Goal: Task Accomplishment & Management: Manage account settings

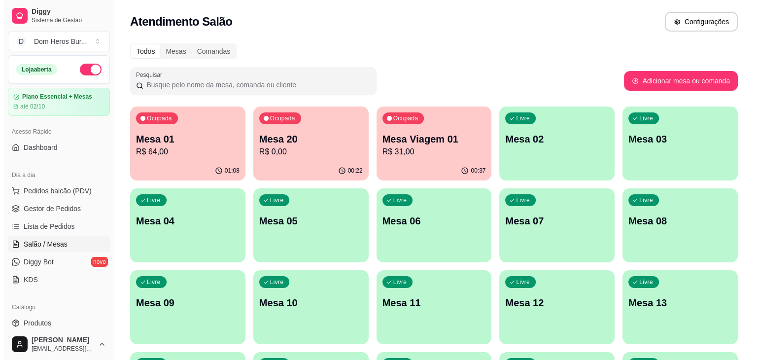
scroll to position [198, 0]
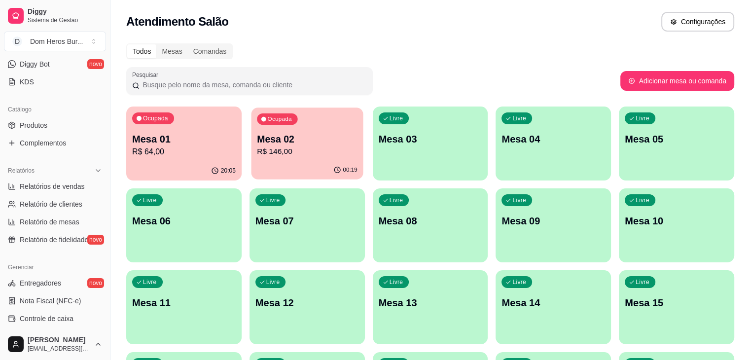
click at [269, 147] on p "R$ 146,00" at bounding box center [307, 151] width 101 height 11
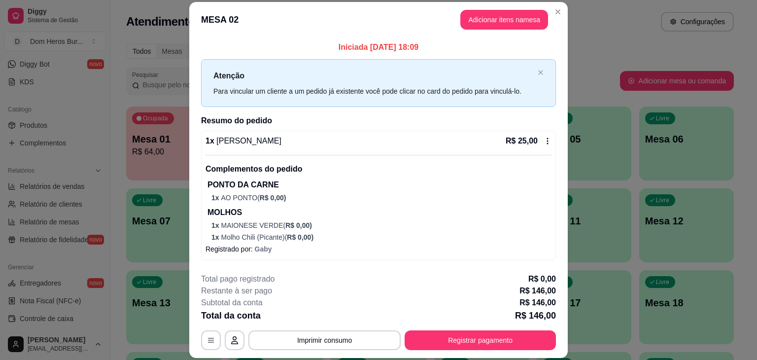
click at [313, 329] on div "**********" at bounding box center [378, 311] width 355 height 77
click at [312, 335] on button "Imprimir consumo" at bounding box center [325, 340] width 148 height 19
click at [308, 314] on button "IMPRESSORA" at bounding box center [323, 317] width 69 height 15
click at [311, 339] on button "Imprimir consumo" at bounding box center [325, 340] width 148 height 19
click at [302, 316] on button "IMPRESSORA" at bounding box center [323, 317] width 69 height 15
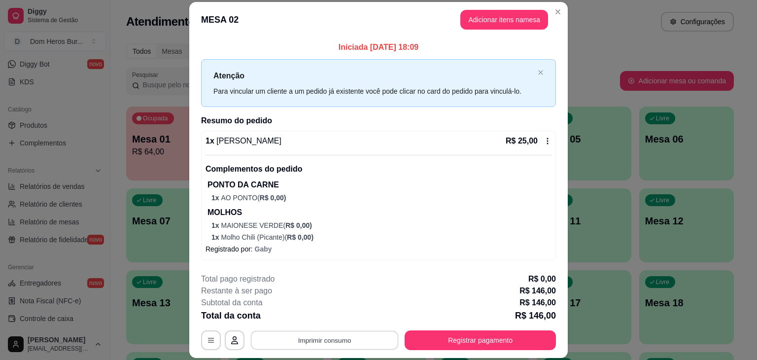
click at [310, 340] on button "Imprimir consumo" at bounding box center [325, 340] width 148 height 19
click at [301, 316] on button "IMPRESSORA" at bounding box center [323, 317] width 69 height 15
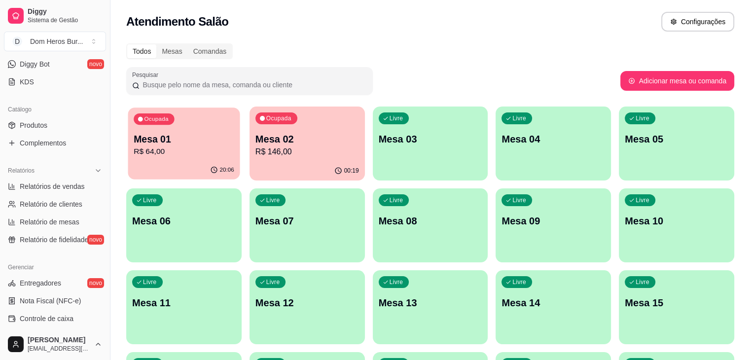
click at [151, 140] on p "Mesa 01" at bounding box center [184, 139] width 101 height 13
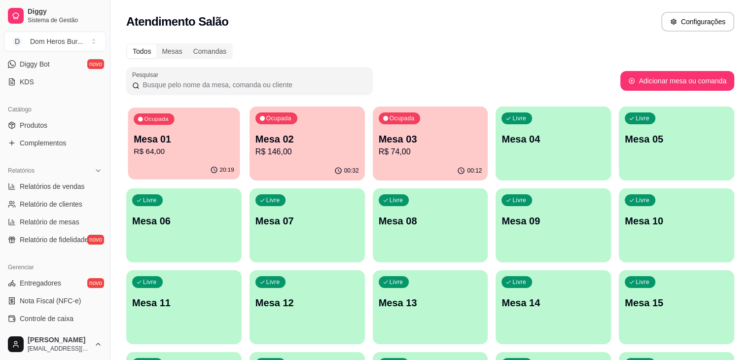
click at [203, 164] on div "20:19" at bounding box center [184, 170] width 112 height 19
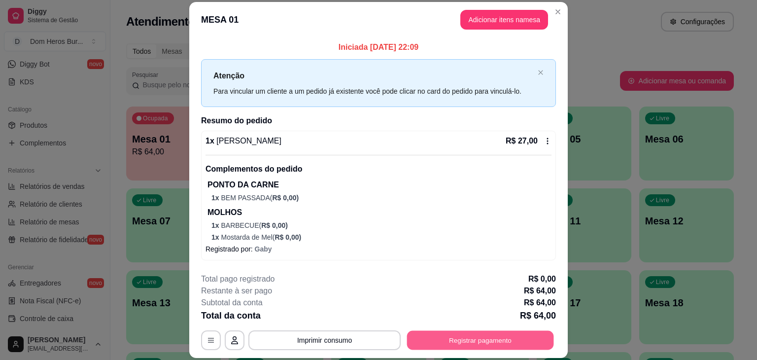
click at [455, 342] on button "Registrar pagamento" at bounding box center [480, 340] width 147 height 19
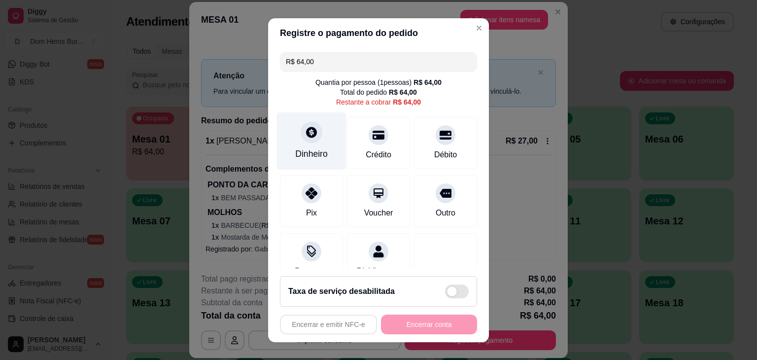
click at [306, 132] on icon at bounding box center [311, 132] width 11 height 11
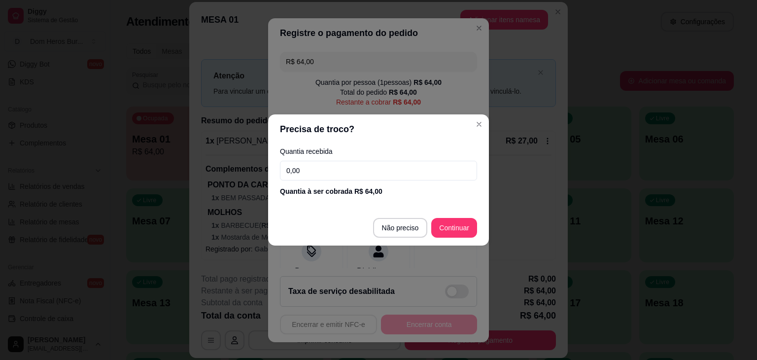
click at [316, 162] on input "0,00" at bounding box center [378, 171] width 197 height 20
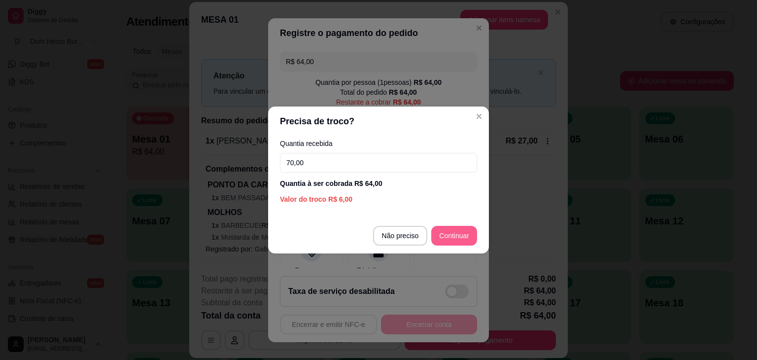
type input "70,00"
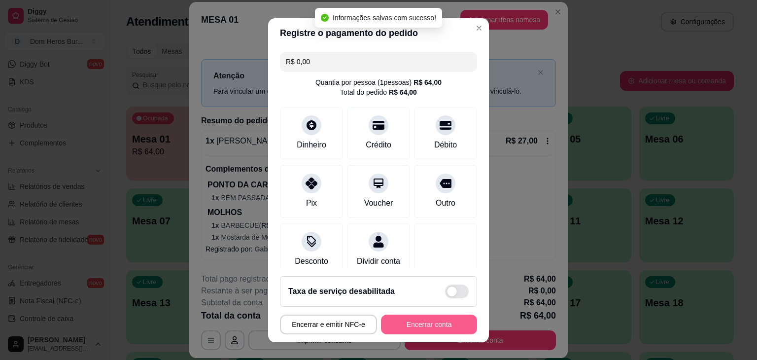
type input "R$ 0,00"
click at [390, 320] on button "Encerrar conta" at bounding box center [429, 323] width 93 height 19
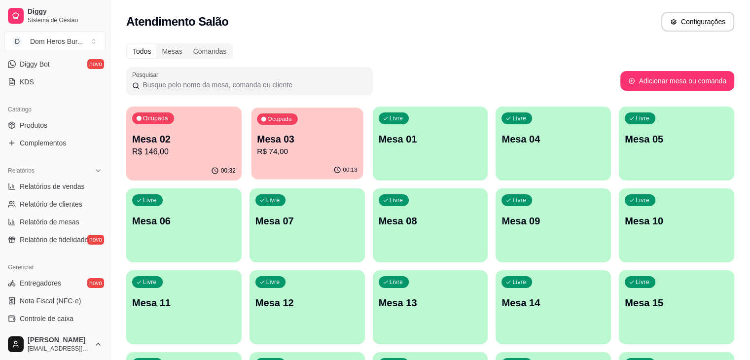
click at [257, 146] on p "R$ 74,00" at bounding box center [307, 151] width 101 height 11
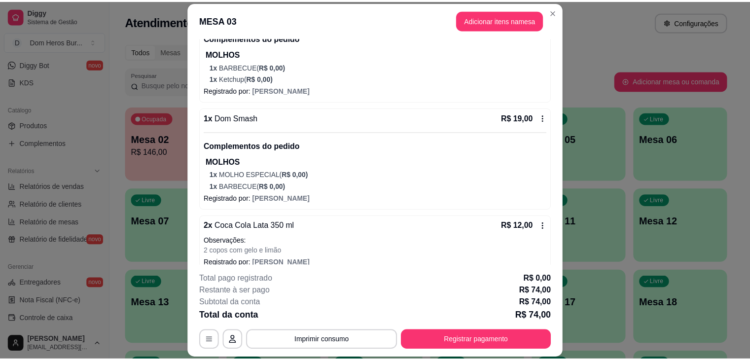
scroll to position [306, 0]
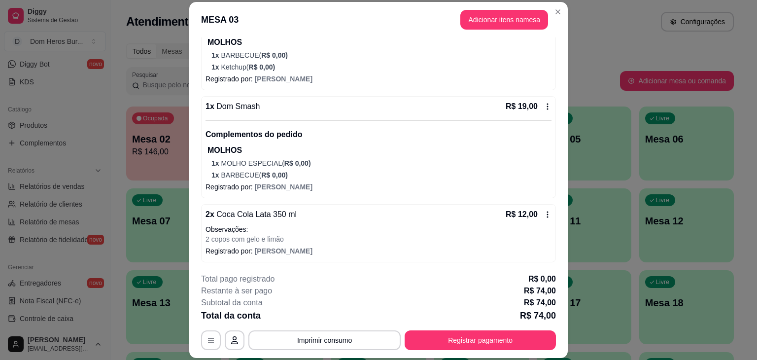
click at [386, 239] on p "2 copos com gelo e limão" at bounding box center [379, 239] width 346 height 10
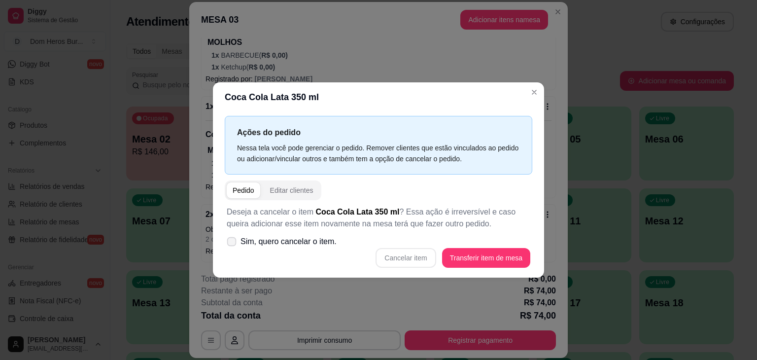
click at [272, 239] on span "Sim, quero cancelar o item." at bounding box center [289, 242] width 96 height 12
click at [233, 244] on input "Sim, quero cancelar o item." at bounding box center [229, 247] width 6 height 6
checkbox input "true"
click at [400, 257] on button "Cancelar item" at bounding box center [406, 257] width 59 height 19
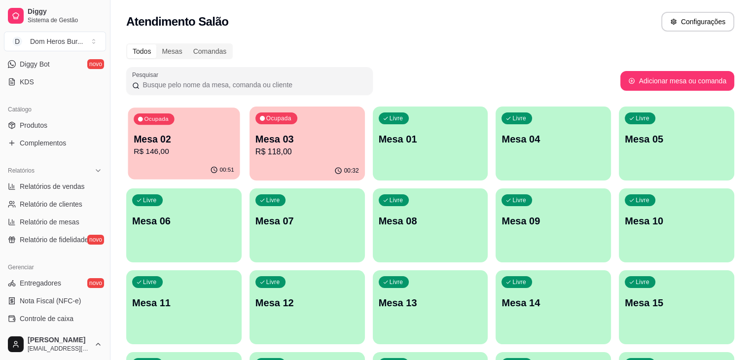
click at [182, 130] on div "Ocupada Mesa 02 R$ 146,00" at bounding box center [184, 133] width 112 height 53
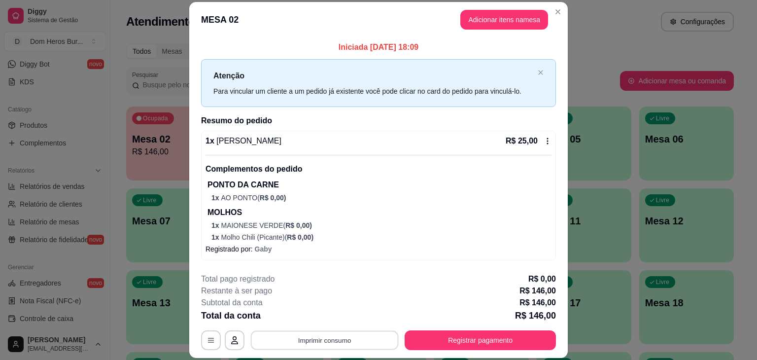
click at [352, 341] on button "Imprimir consumo" at bounding box center [325, 340] width 148 height 19
click at [339, 318] on button "IMPRESSORA" at bounding box center [323, 317] width 69 height 15
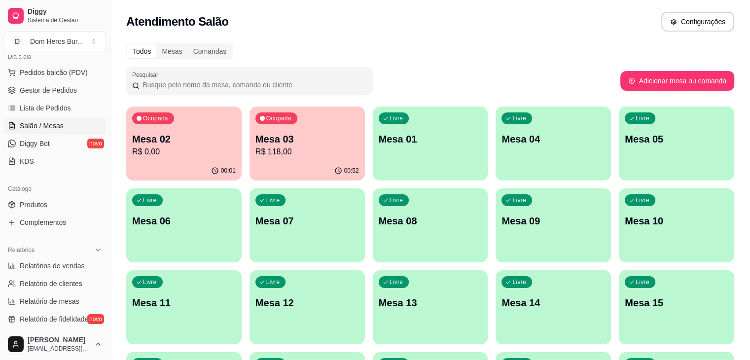
scroll to position [114, 0]
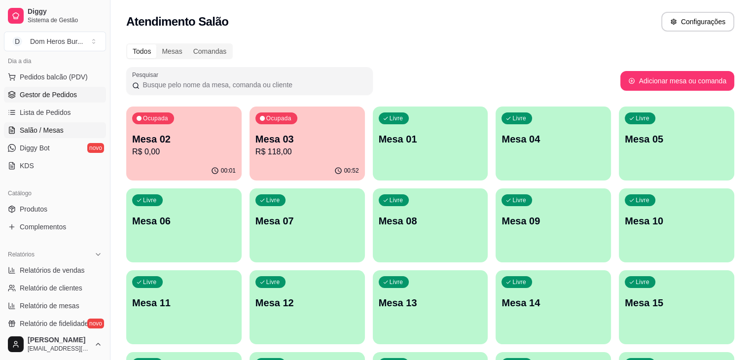
click at [54, 97] on span "Gestor de Pedidos" at bounding box center [48, 95] width 57 height 10
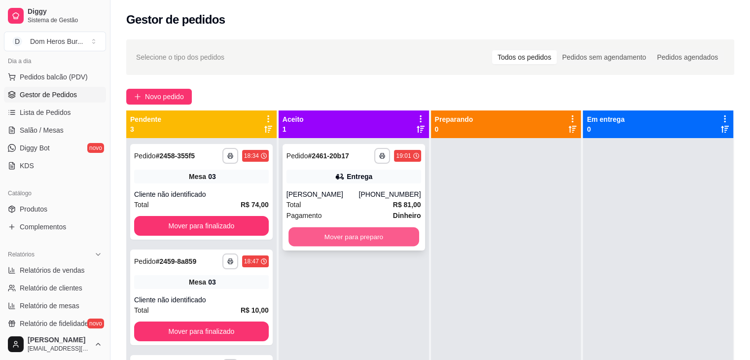
click at [335, 237] on button "Mover para preparo" at bounding box center [353, 236] width 131 height 19
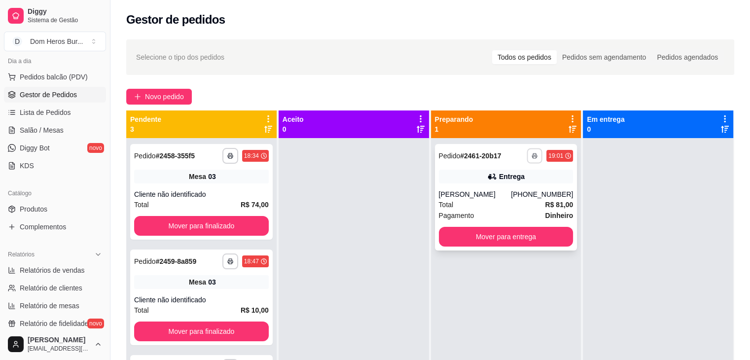
click at [531, 157] on icon "button" at bounding box center [534, 156] width 6 height 6
click at [519, 194] on button "IMPRESSORA" at bounding box center [502, 189] width 69 height 15
click at [515, 91] on div "Novo pedido" at bounding box center [430, 97] width 608 height 16
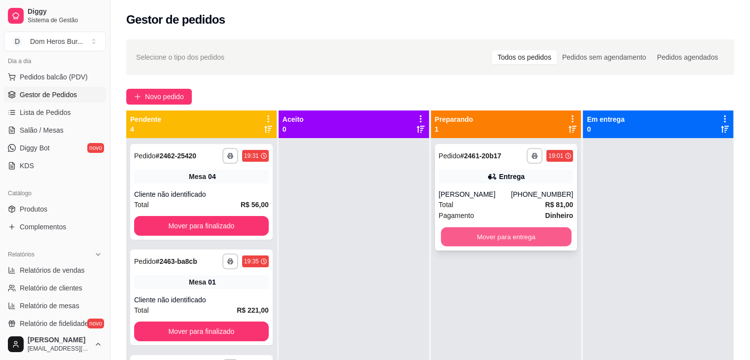
click at [476, 233] on button "Mover para entrega" at bounding box center [506, 236] width 131 height 19
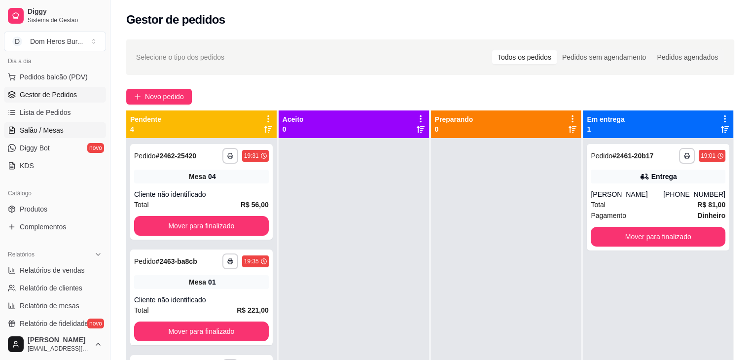
click at [62, 134] on link "Salão / Mesas" at bounding box center [55, 130] width 102 height 16
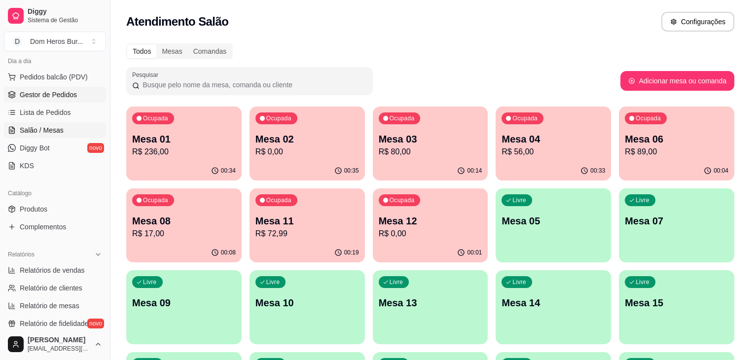
click at [77, 95] on link "Gestor de Pedidos" at bounding box center [55, 95] width 102 height 16
click at [51, 91] on span "Gestor de Pedidos" at bounding box center [48, 95] width 57 height 10
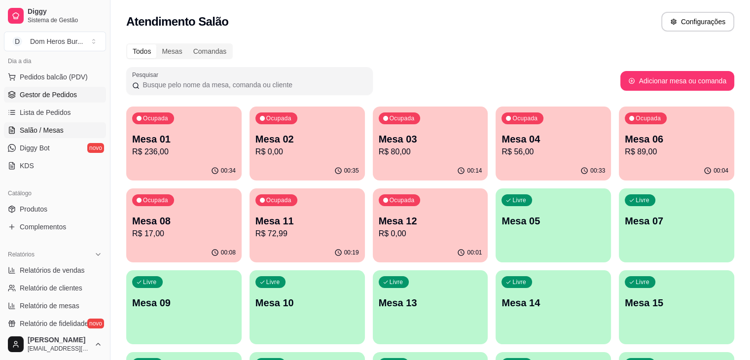
click at [79, 89] on link "Gestor de Pedidos" at bounding box center [55, 95] width 102 height 16
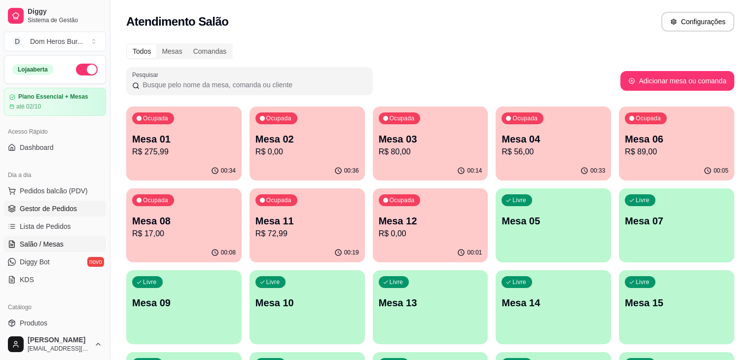
click at [54, 204] on span "Gestor de Pedidos" at bounding box center [48, 209] width 57 height 10
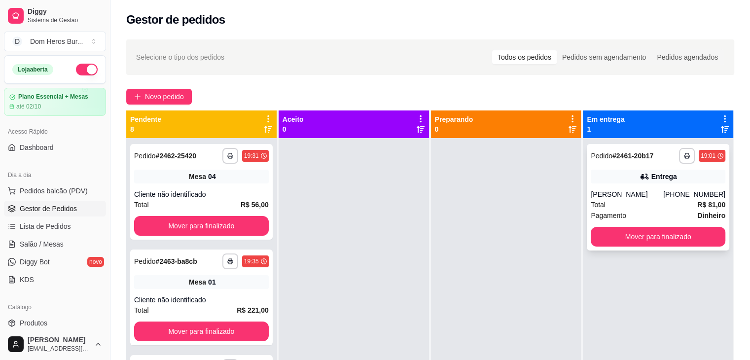
click at [656, 202] on div "Total R$ 81,00" at bounding box center [658, 204] width 135 height 11
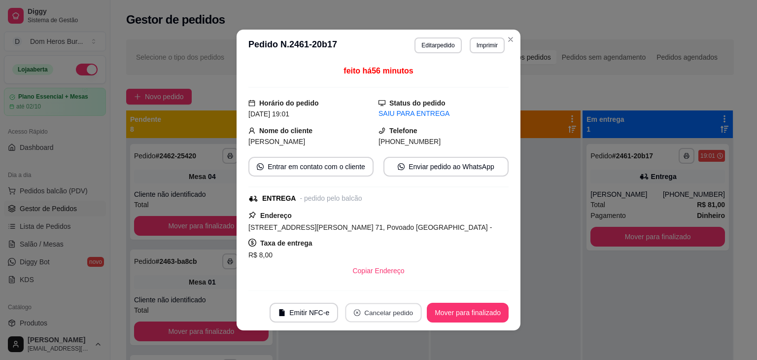
click at [386, 318] on button "Cancelar pedido" at bounding box center [384, 312] width 76 height 19
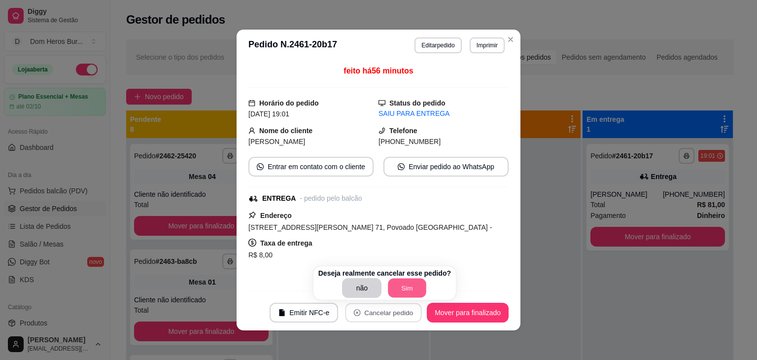
click at [407, 290] on button "Sim" at bounding box center [407, 288] width 38 height 19
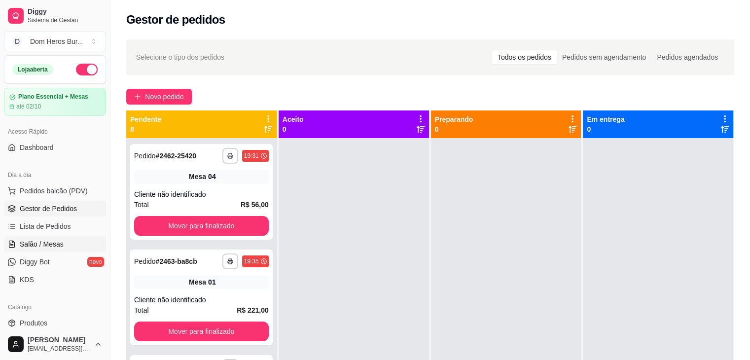
click at [67, 242] on link "Salão / Mesas" at bounding box center [55, 244] width 102 height 16
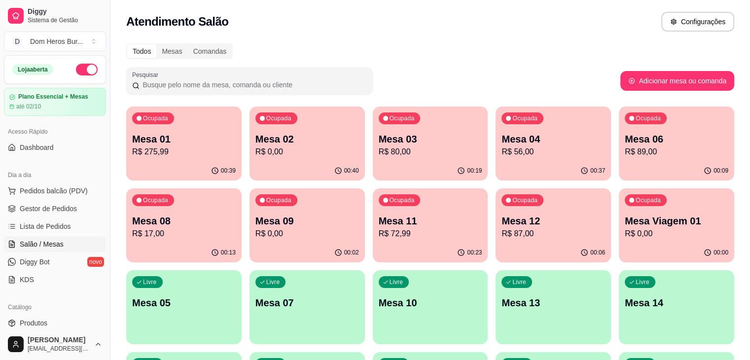
click at [264, 32] on div "Atendimento Salão Configurações" at bounding box center [429, 18] width 639 height 37
click at [626, 222] on p "Mesa Viagem 01" at bounding box center [676, 220] width 101 height 13
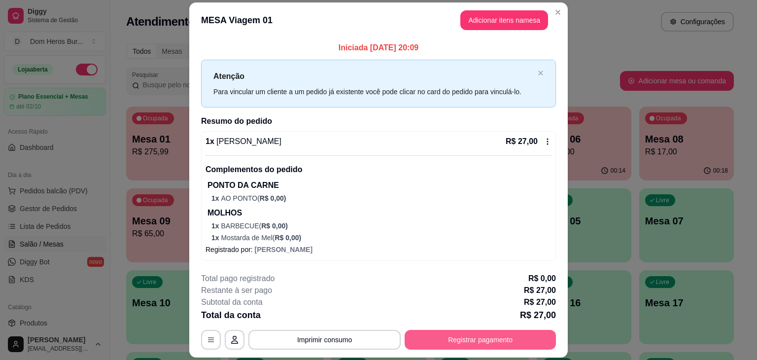
click at [491, 335] on button "Registrar pagamento" at bounding box center [480, 340] width 151 height 20
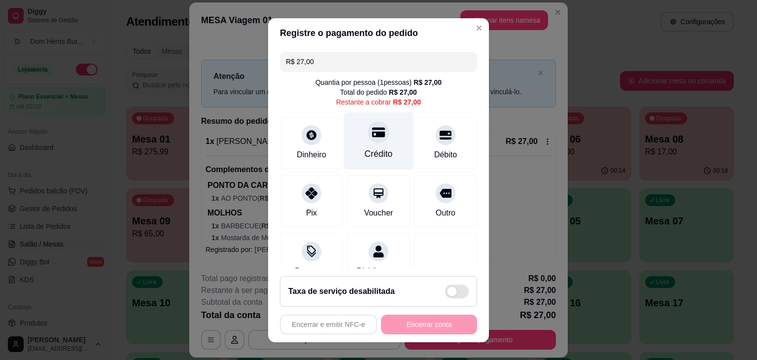
click at [349, 140] on div "Crédito" at bounding box center [379, 141] width 70 height 58
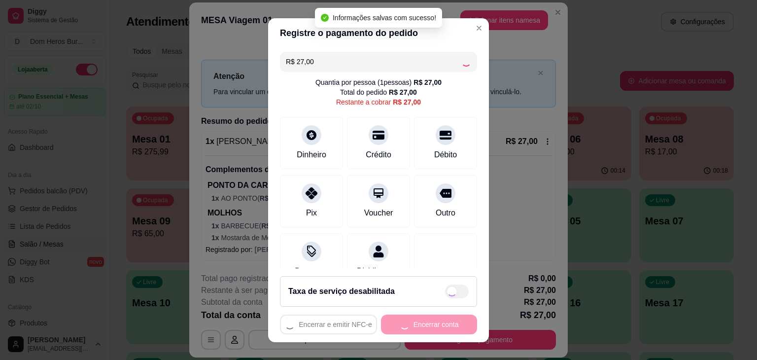
type input "R$ 0,00"
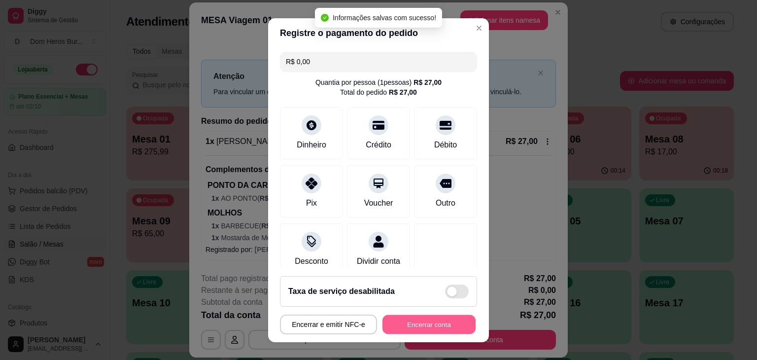
click at [407, 317] on button "Encerrar conta" at bounding box center [429, 323] width 93 height 19
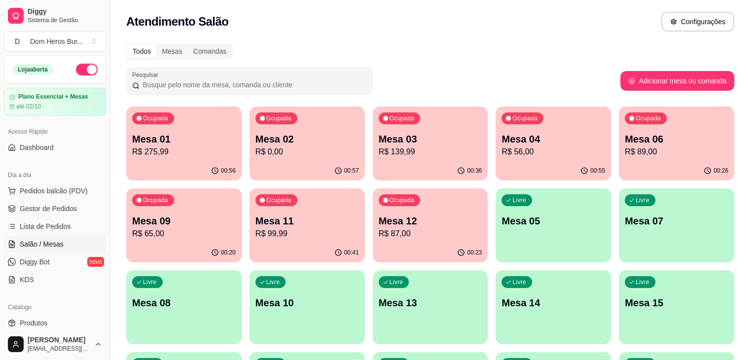
click at [379, 150] on p "R$ 139,99" at bounding box center [431, 152] width 104 height 12
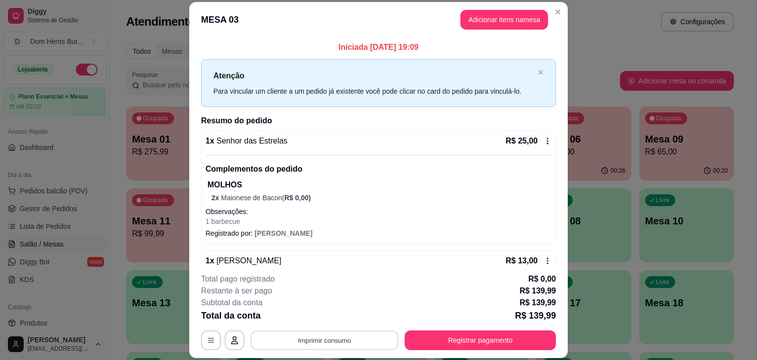
click at [363, 331] on button "Imprimir consumo" at bounding box center [325, 340] width 148 height 19
click at [332, 316] on button "IMPRESSORA" at bounding box center [323, 317] width 69 height 15
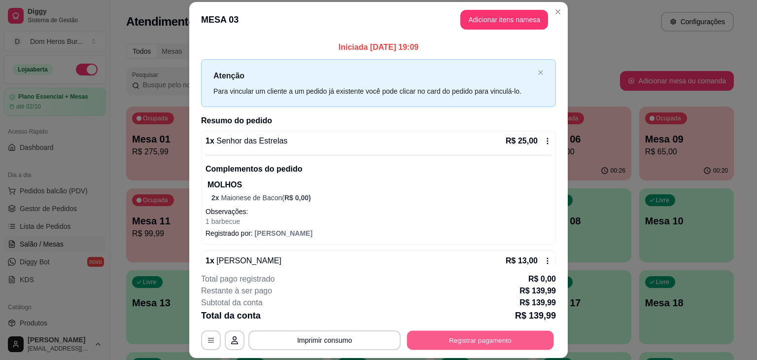
click at [442, 332] on button "Registrar pagamento" at bounding box center [480, 340] width 147 height 19
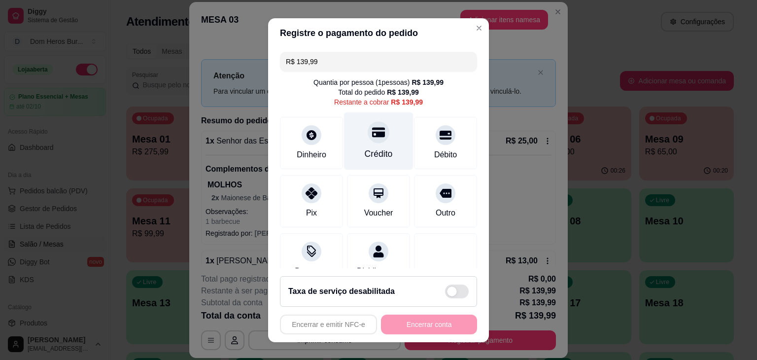
click at [355, 128] on div "Crédito" at bounding box center [379, 141] width 70 height 58
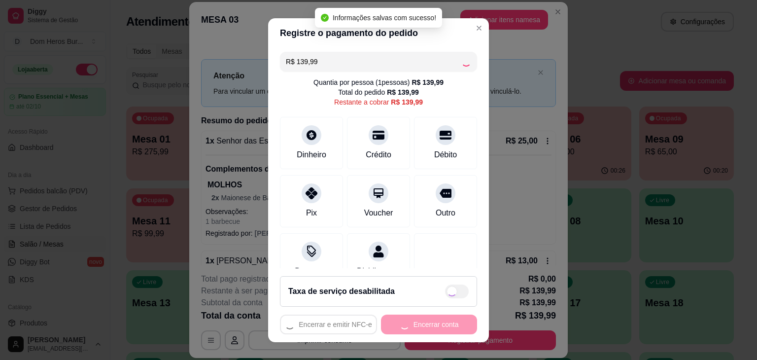
type input "R$ 0,00"
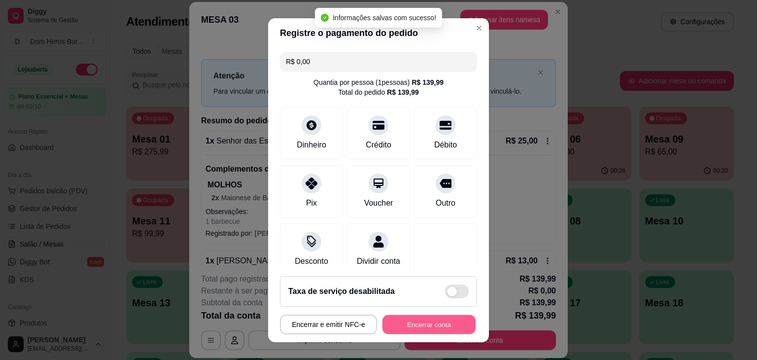
click at [415, 323] on button "Encerrar conta" at bounding box center [429, 323] width 93 height 19
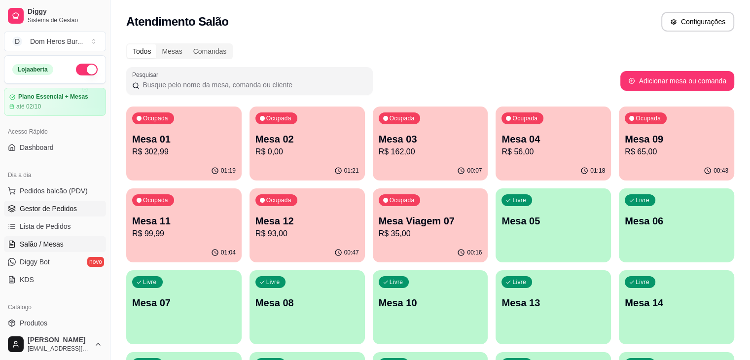
click at [63, 204] on span "Gestor de Pedidos" at bounding box center [48, 209] width 57 height 10
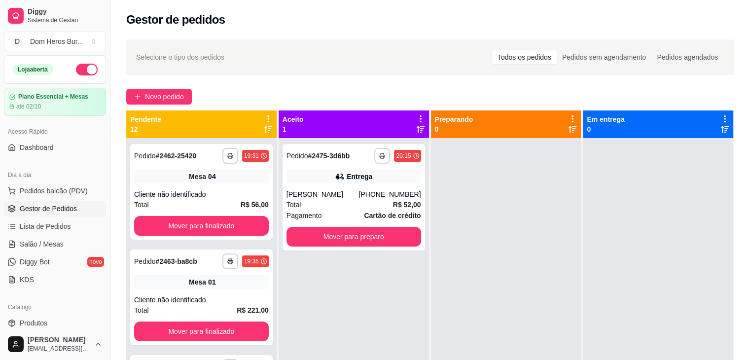
click at [279, 197] on div "**********" at bounding box center [354, 318] width 150 height 360
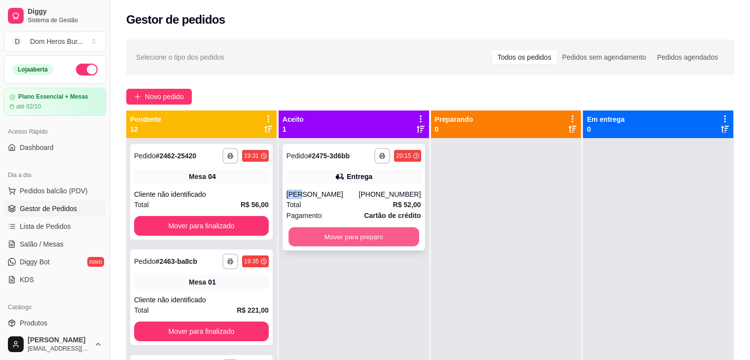
click at [335, 235] on button "Mover para preparo" at bounding box center [353, 236] width 131 height 19
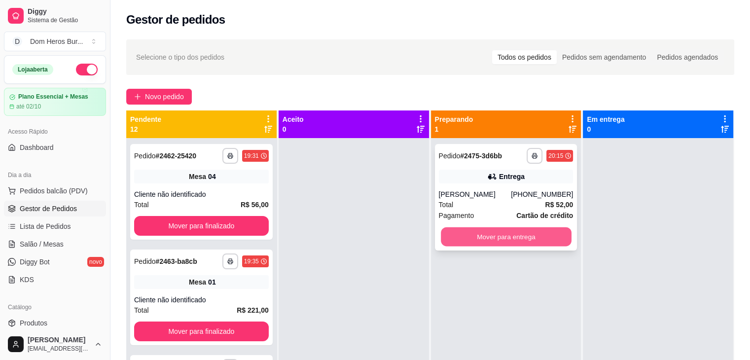
click at [459, 238] on button "Mover para entrega" at bounding box center [506, 236] width 131 height 19
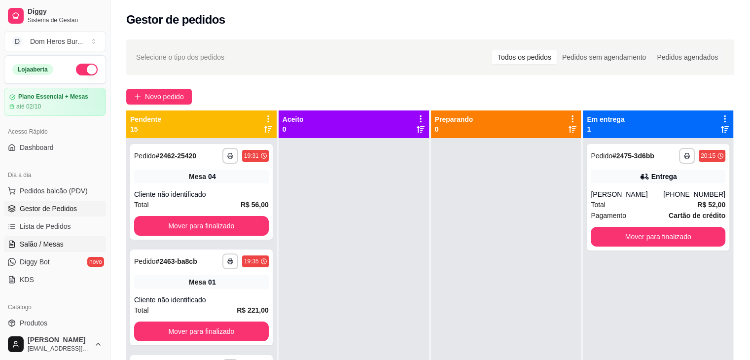
click at [57, 238] on link "Salão / Mesas" at bounding box center [55, 244] width 102 height 16
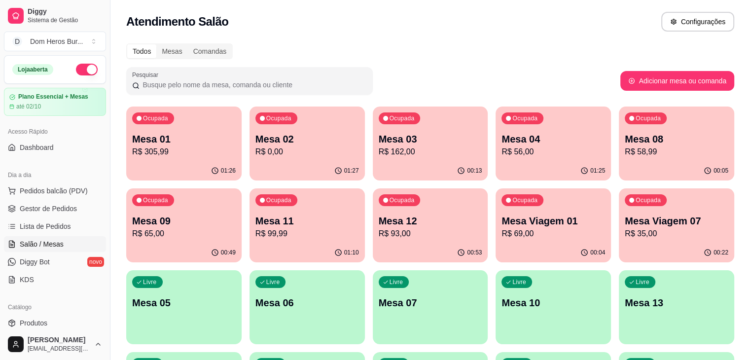
scroll to position [20, 0]
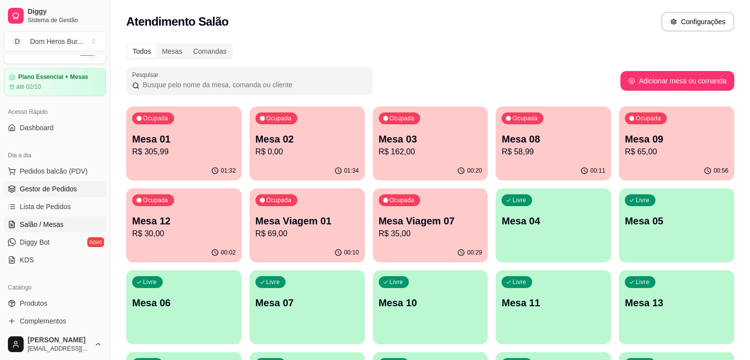
click at [82, 184] on link "Gestor de Pedidos" at bounding box center [55, 189] width 102 height 16
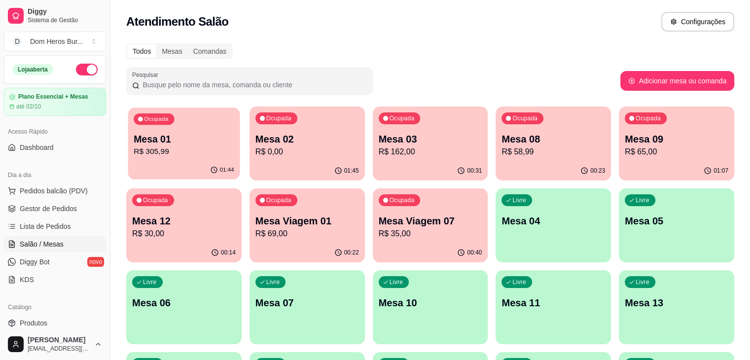
click at [191, 166] on div "01:44" at bounding box center [184, 170] width 112 height 19
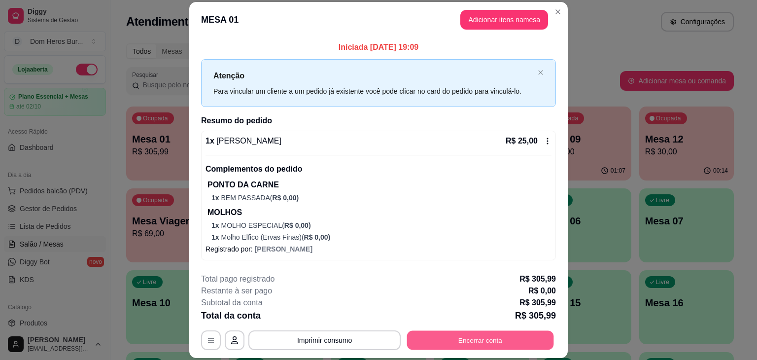
click at [482, 342] on button "Encerrar conta" at bounding box center [480, 340] width 147 height 19
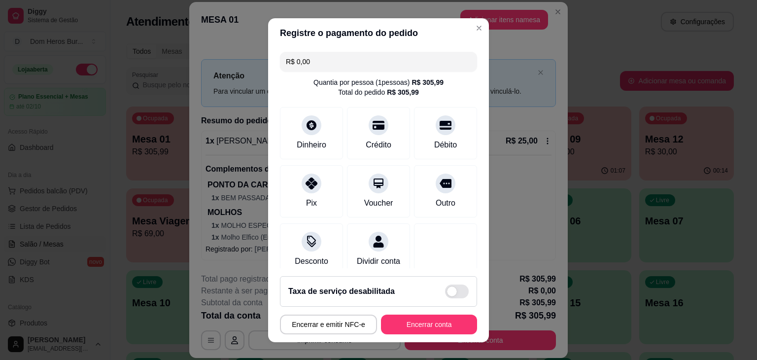
scroll to position [186, 0]
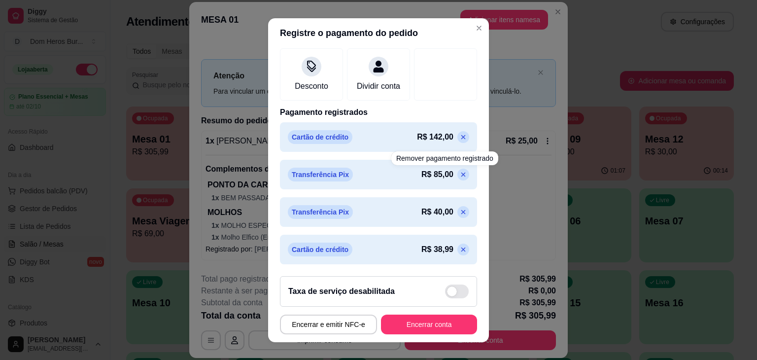
click at [459, 177] on icon at bounding box center [463, 175] width 8 height 8
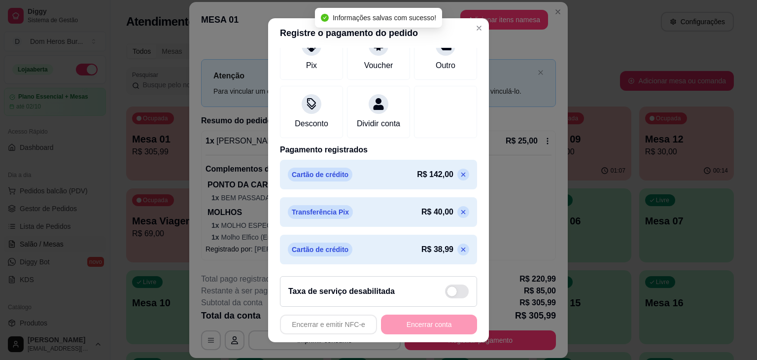
scroll to position [158, 0]
click at [461, 210] on icon at bounding box center [463, 211] width 4 height 4
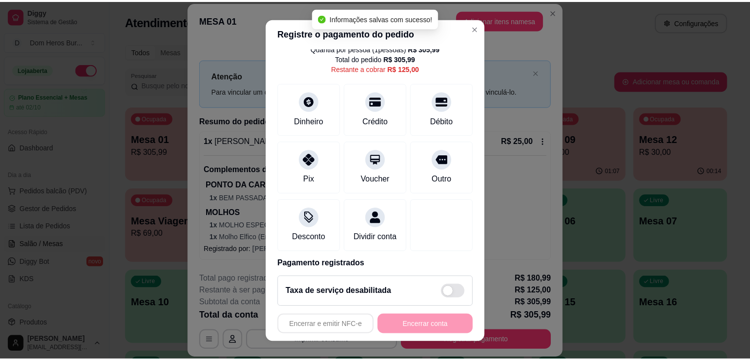
scroll to position [32, 0]
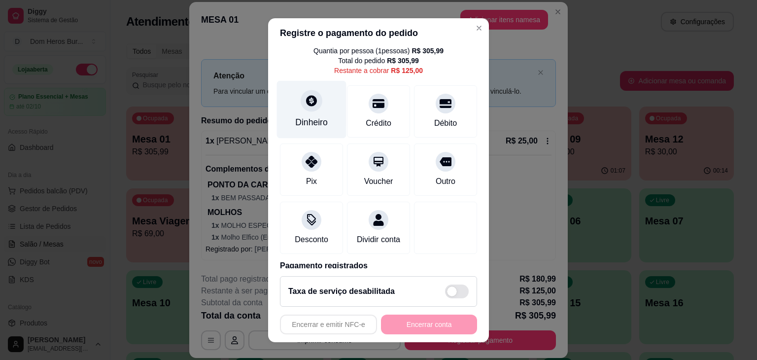
click at [310, 107] on div at bounding box center [312, 101] width 22 height 22
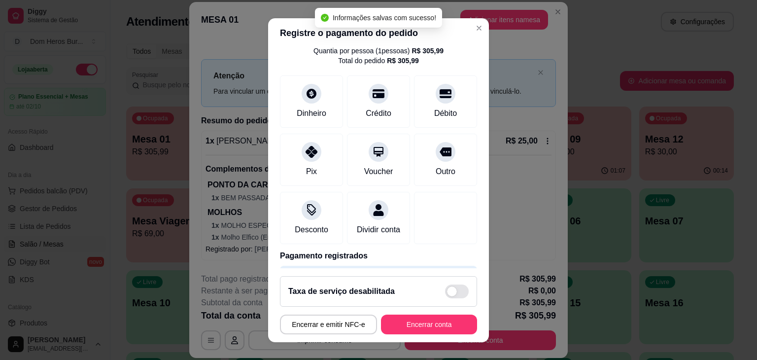
type input "R$ 0,00"
click at [420, 319] on button "Encerrar conta" at bounding box center [429, 323] width 93 height 19
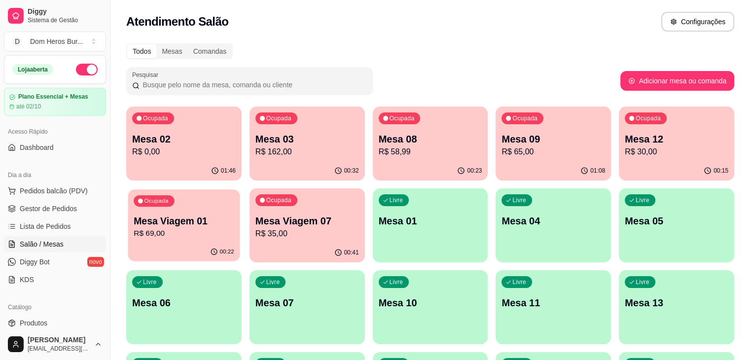
click at [240, 189] on div "Ocupada Mesa Viagem 01 R$ 69,00" at bounding box center [184, 215] width 112 height 53
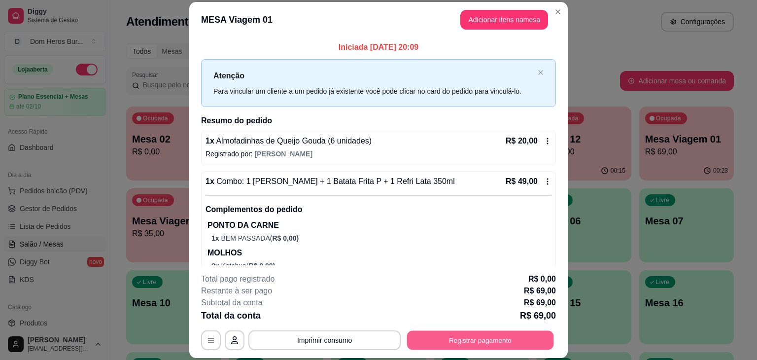
click at [511, 340] on button "Registrar pagamento" at bounding box center [480, 340] width 147 height 19
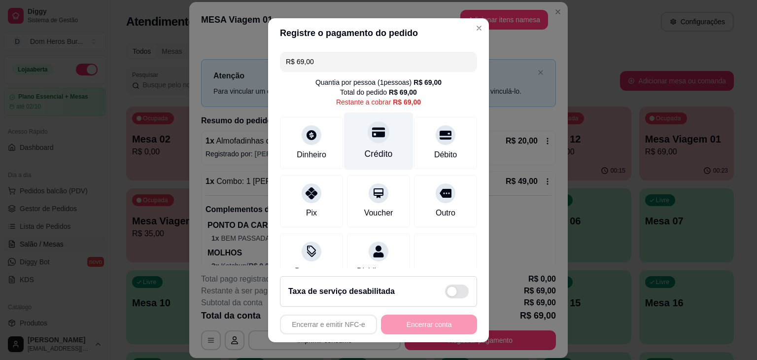
click at [372, 137] on icon at bounding box center [378, 132] width 13 height 13
type input "R$ 0,00"
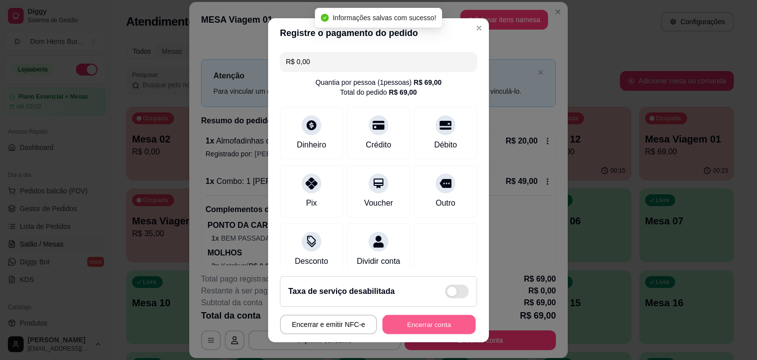
click at [428, 328] on button "Encerrar conta" at bounding box center [429, 323] width 93 height 19
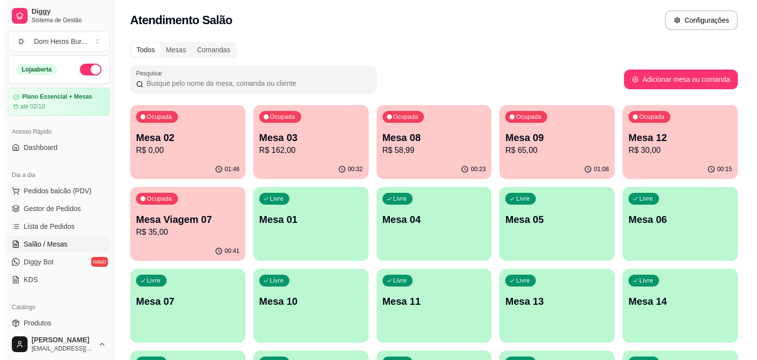
scroll to position [0, 0]
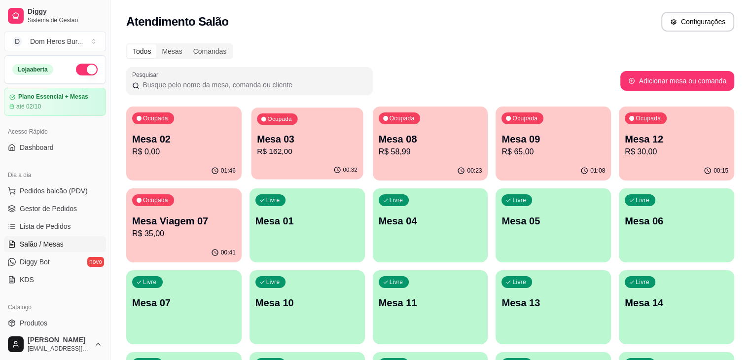
click at [294, 131] on div "Ocupada Mesa 03 R$ 162,00" at bounding box center [307, 133] width 112 height 53
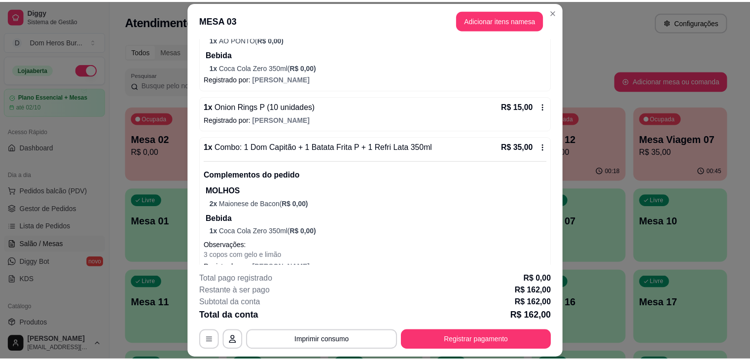
scroll to position [365, 0]
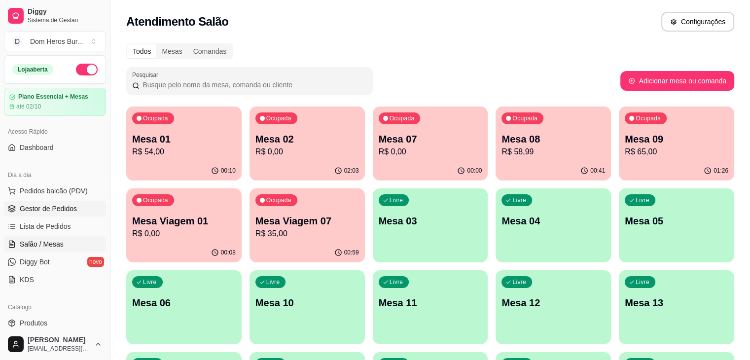
click at [46, 210] on span "Gestor de Pedidos" at bounding box center [48, 209] width 57 height 10
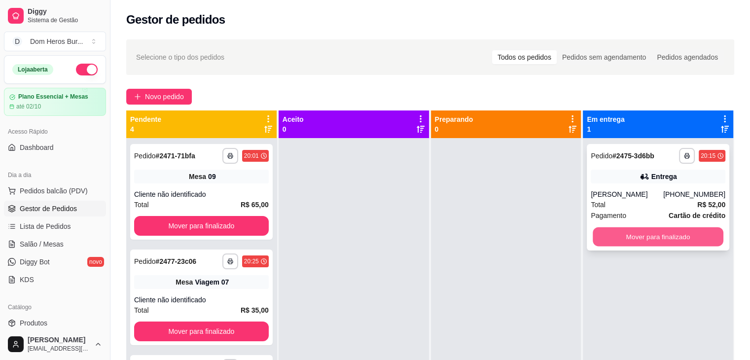
click at [671, 242] on button "Mover para finalizado" at bounding box center [657, 236] width 131 height 19
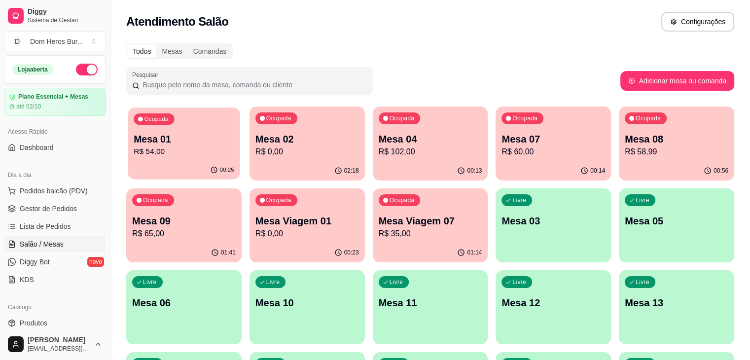
click at [187, 150] on p "R$ 54,00" at bounding box center [184, 151] width 101 height 11
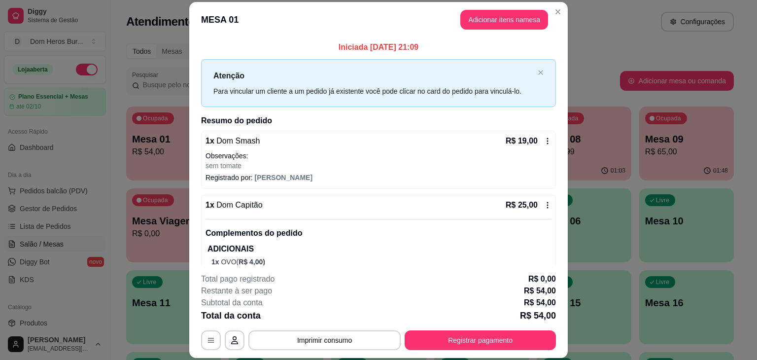
click at [356, 328] on div "**********" at bounding box center [378, 311] width 355 height 77
click at [353, 340] on button "Imprimir consumo" at bounding box center [325, 340] width 148 height 19
click at [330, 320] on button "IMPRESSORA" at bounding box center [323, 317] width 69 height 15
click at [449, 336] on button "Registrar pagamento" at bounding box center [480, 340] width 151 height 20
click at [449, 336] on button "Registrar pagamento" at bounding box center [480, 340] width 147 height 19
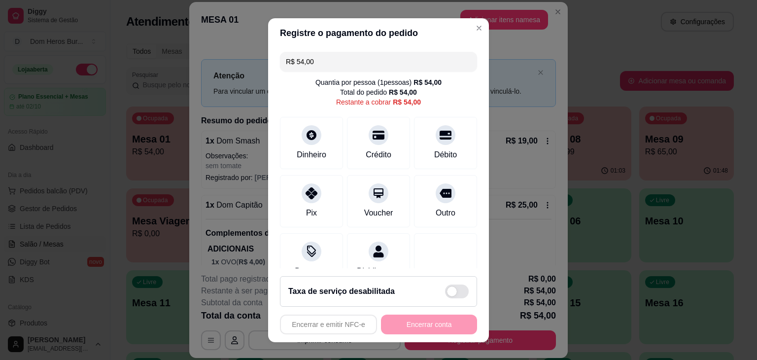
click at [375, 54] on input "R$ 54,00" at bounding box center [378, 62] width 185 height 20
click at [307, 213] on div "Pix" at bounding box center [312, 212] width 12 height 13
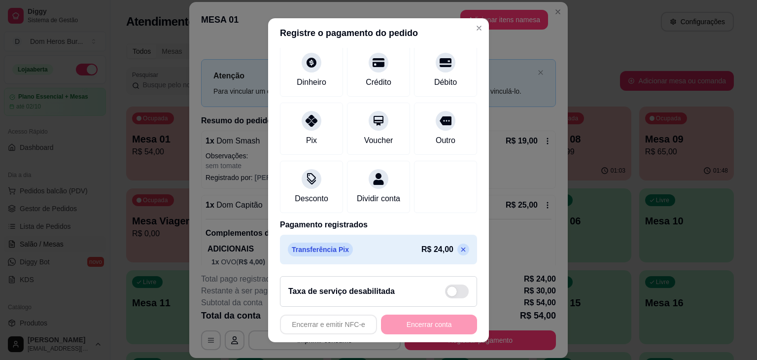
scroll to position [39, 0]
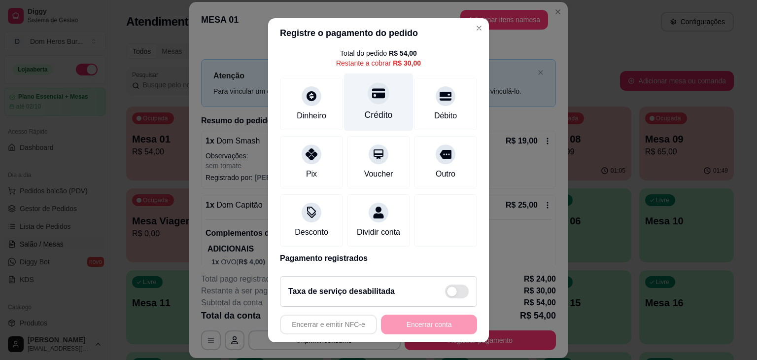
click at [381, 111] on div "Crédito" at bounding box center [379, 114] width 28 height 13
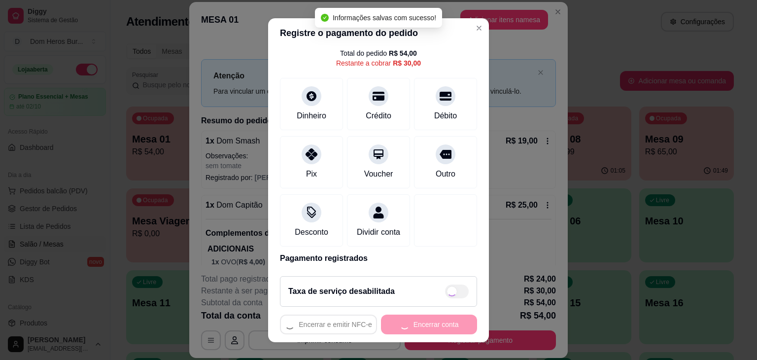
type input "R$ 0,00"
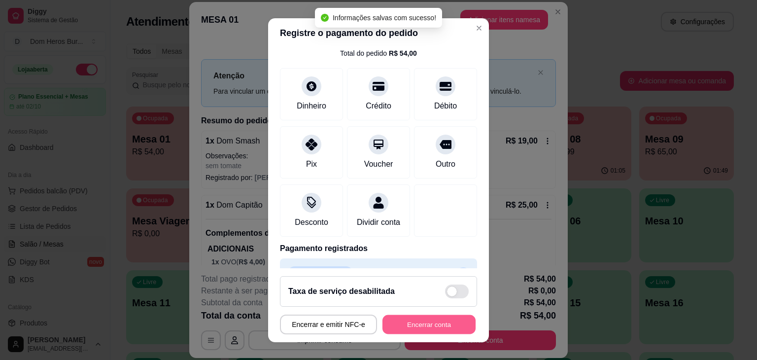
click at [433, 321] on button "Encerrar conta" at bounding box center [429, 323] width 93 height 19
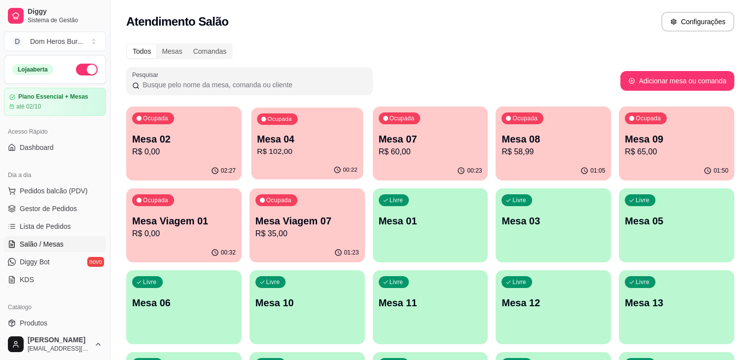
click at [277, 144] on p "Mesa 04" at bounding box center [307, 139] width 101 height 13
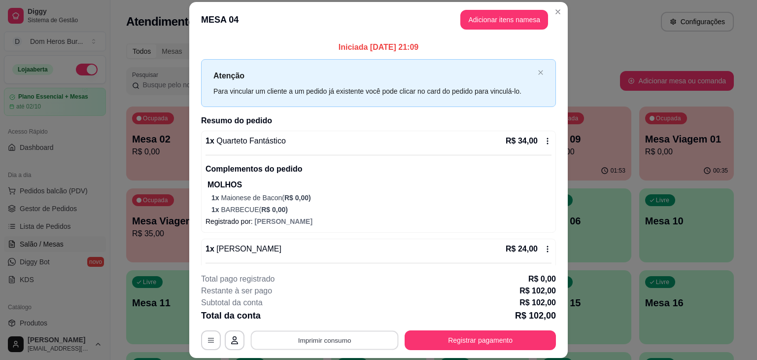
click at [320, 345] on button "Imprimir consumo" at bounding box center [325, 340] width 148 height 19
click at [325, 315] on button "IMPRESSORA" at bounding box center [323, 317] width 69 height 15
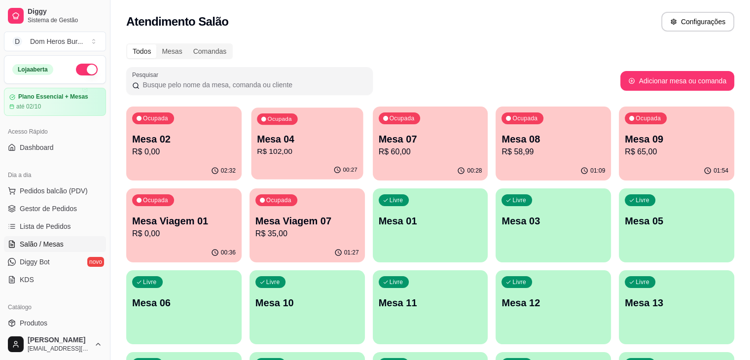
click at [279, 153] on p "R$ 102,00" at bounding box center [307, 151] width 101 height 11
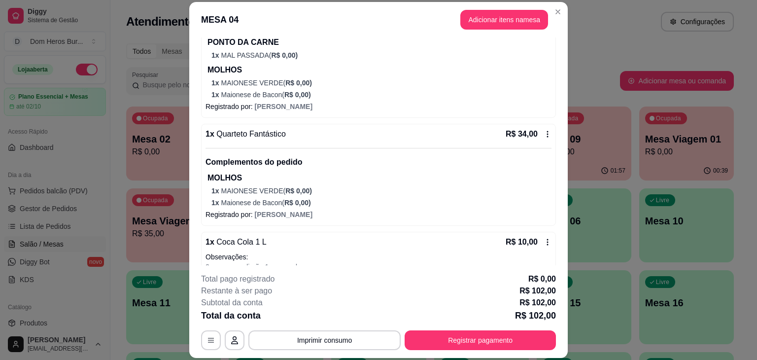
scroll to position [278, 0]
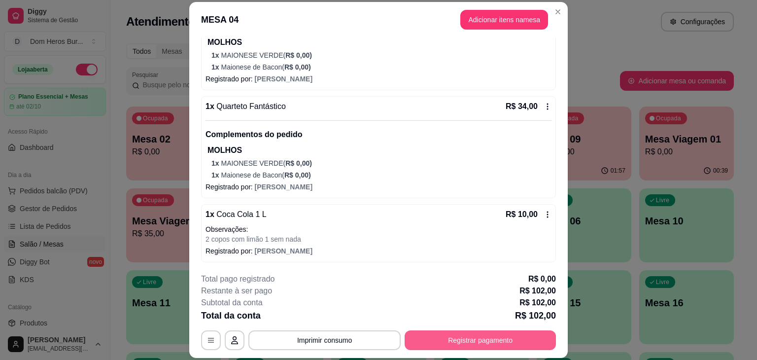
click at [434, 338] on button "Registrar pagamento" at bounding box center [480, 340] width 151 height 20
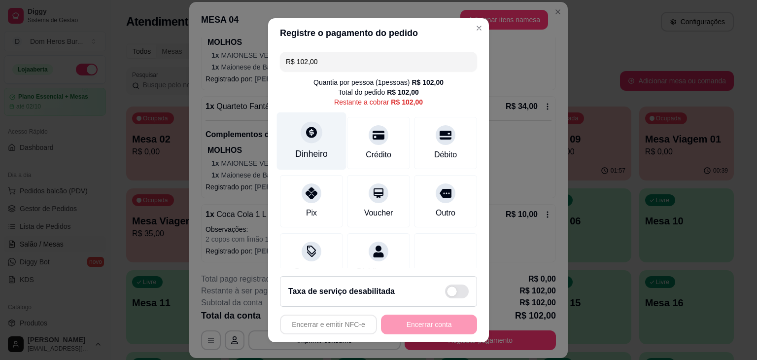
click at [306, 139] on div at bounding box center [312, 132] width 22 height 22
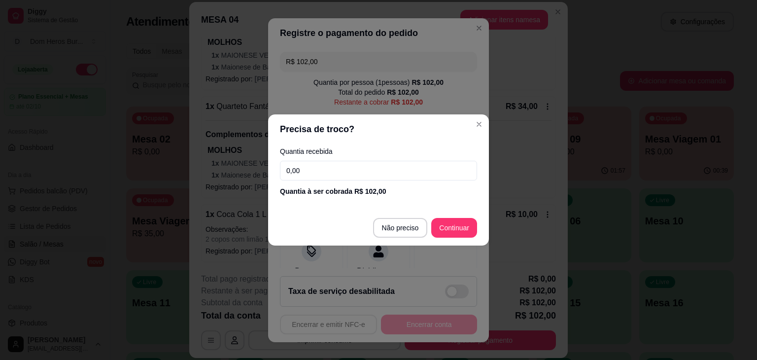
click at [332, 176] on input "0,00" at bounding box center [378, 171] width 197 height 20
type input "39,00"
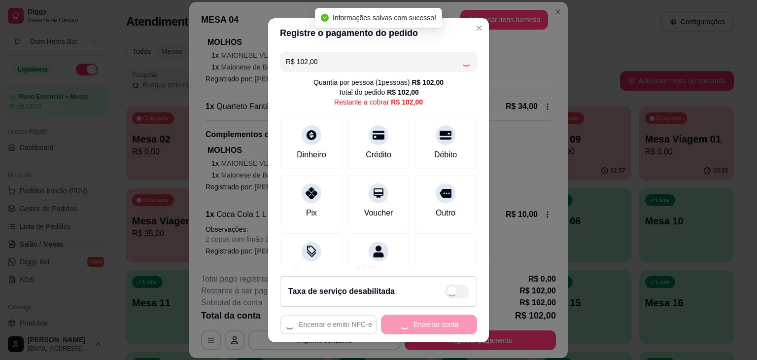
type input "R$ 0,00"
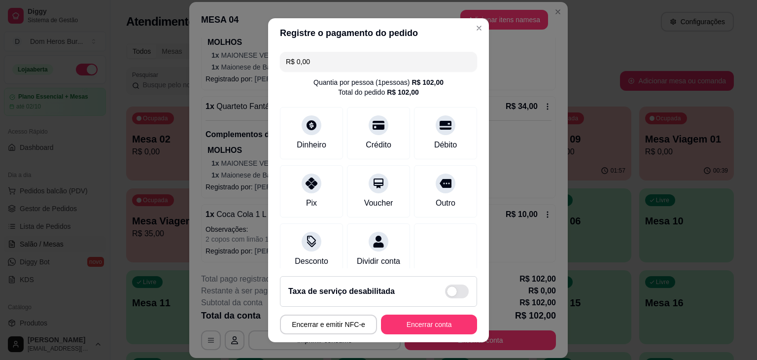
scroll to position [73, 0]
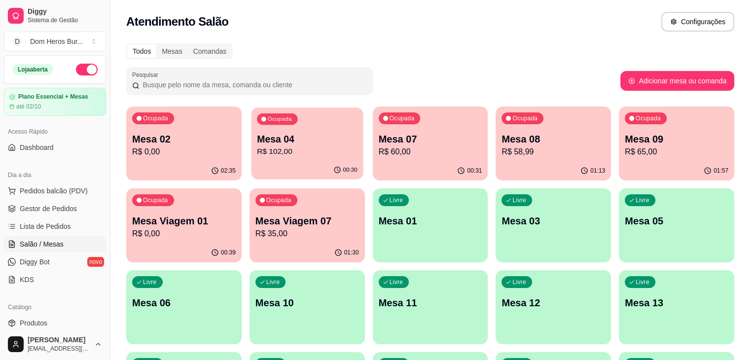
click at [261, 142] on p "Mesa 04" at bounding box center [307, 139] width 101 height 13
click at [258, 128] on div "Ocupada Mesa 04 R$ 102,00" at bounding box center [306, 133] width 115 height 55
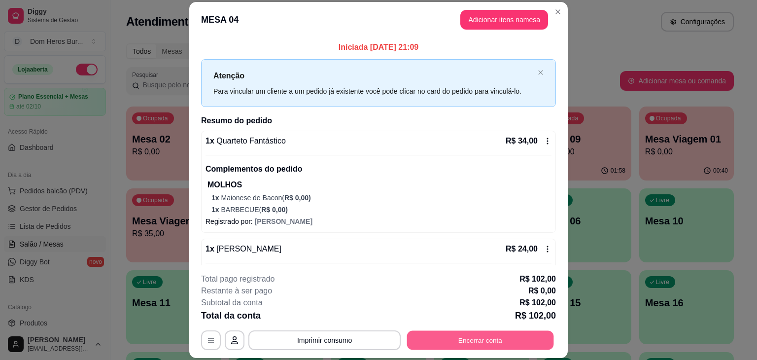
click at [432, 335] on button "Encerrar conta" at bounding box center [480, 340] width 147 height 19
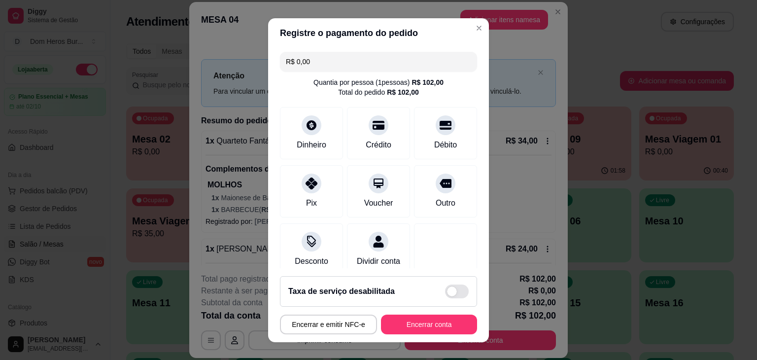
scroll to position [73, 0]
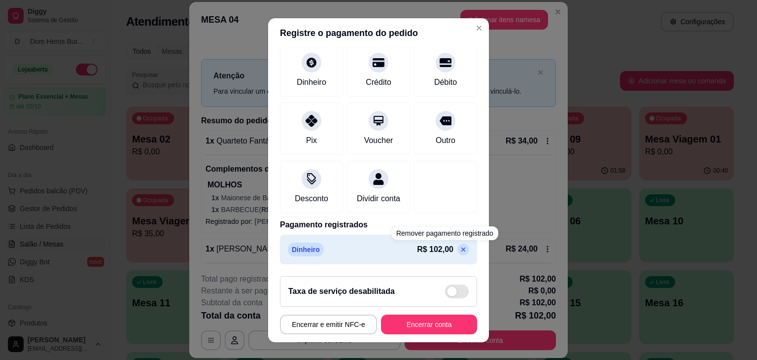
click at [459, 252] on icon at bounding box center [463, 249] width 8 height 8
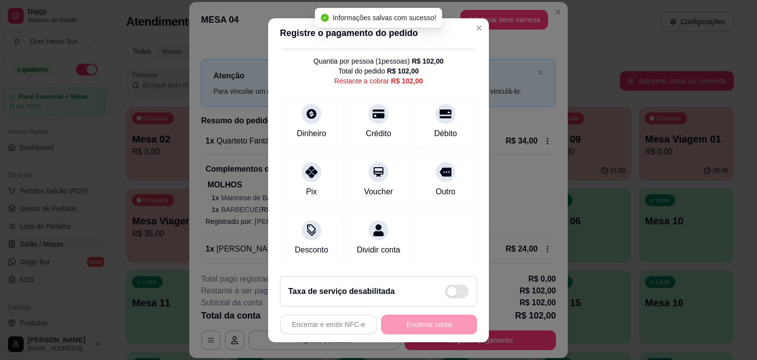
scroll to position [0, 0]
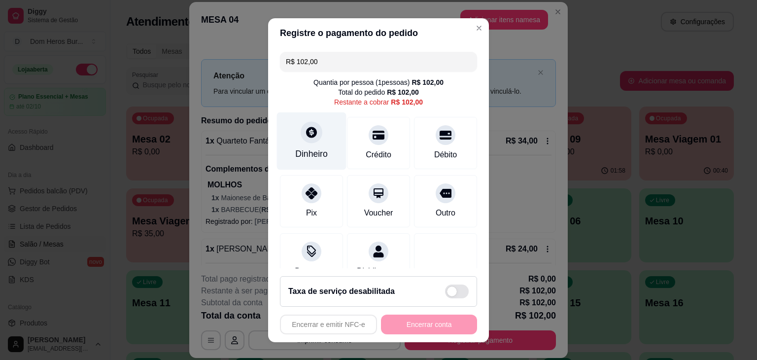
click at [305, 129] on icon at bounding box center [311, 132] width 13 height 13
click at [342, 63] on input "R$ 102,00" at bounding box center [378, 62] width 185 height 20
type input "R$ 39,00"
click at [320, 132] on div "Dinheiro" at bounding box center [312, 141] width 70 height 58
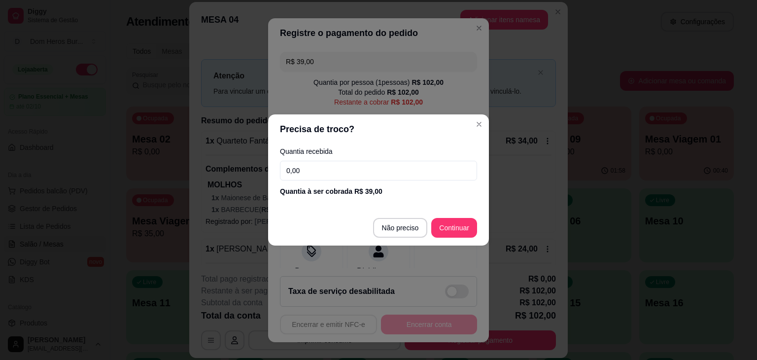
click at [331, 176] on input "0,00" at bounding box center [378, 171] width 197 height 20
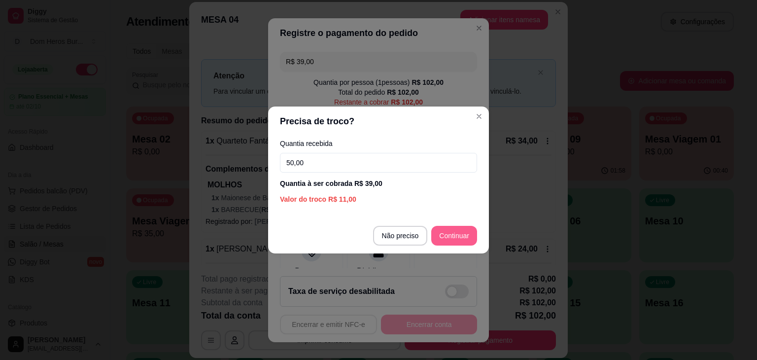
type input "50,00"
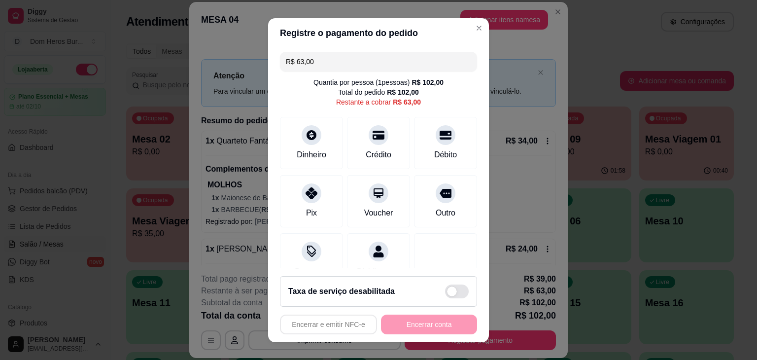
click at [359, 62] on input "R$ 63,00" at bounding box center [378, 62] width 185 height 20
type input "R$ 29,00"
click at [319, 135] on div "Dinheiro" at bounding box center [312, 141] width 70 height 58
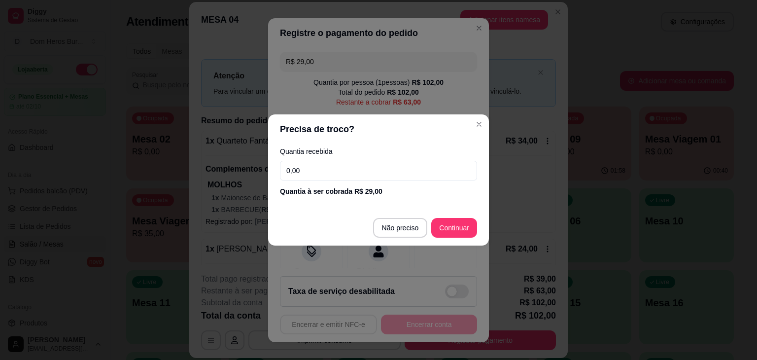
click at [327, 165] on input "0,00" at bounding box center [378, 171] width 197 height 20
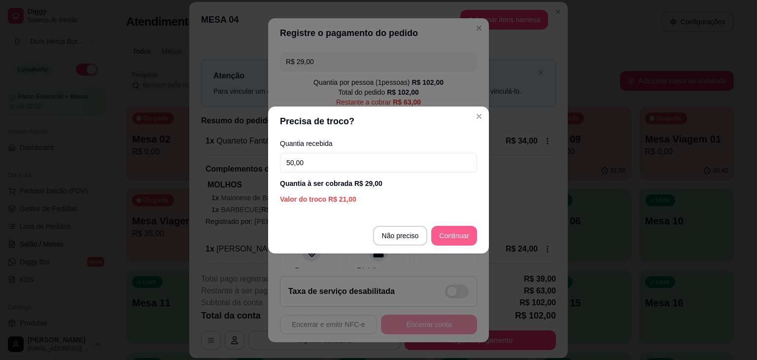
type input "50,00"
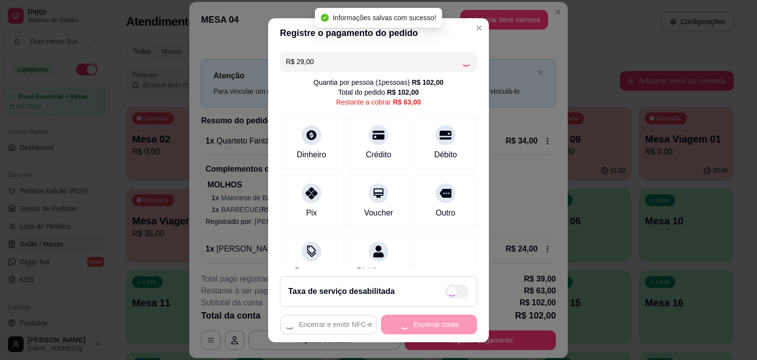
type input "R$ 34,00"
click at [308, 132] on icon at bounding box center [311, 132] width 11 height 11
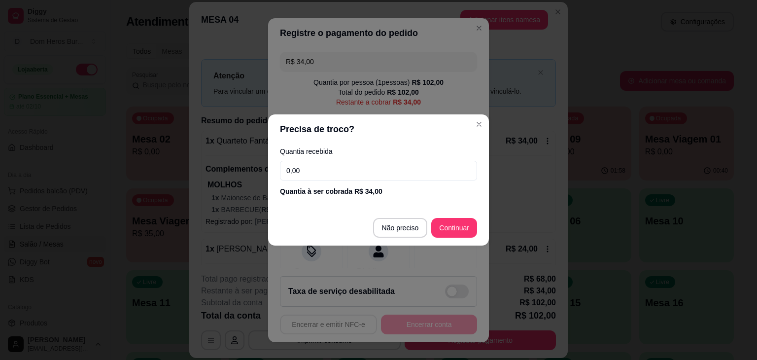
click at [324, 168] on input "0,00" at bounding box center [378, 171] width 197 height 20
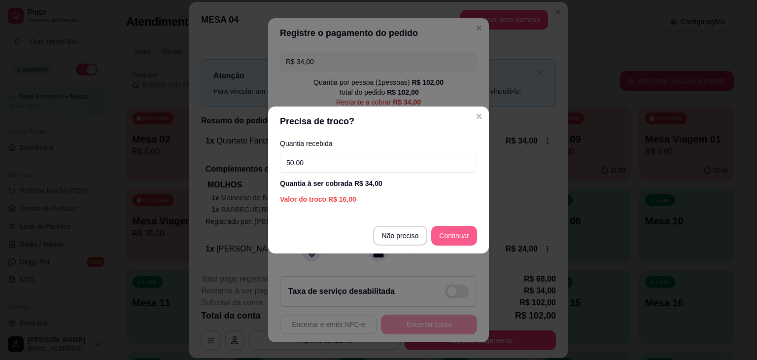
type input "50,00"
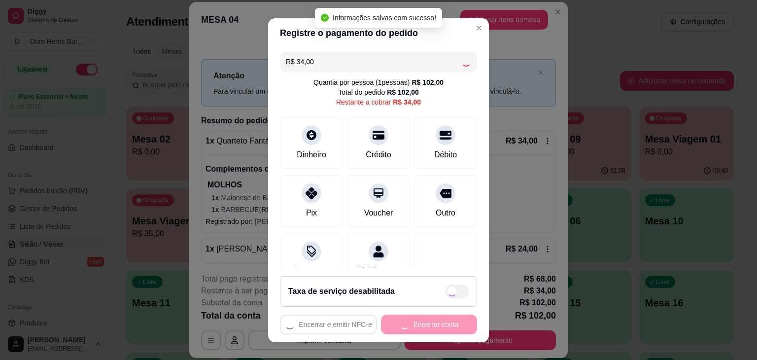
type input "R$ 0,00"
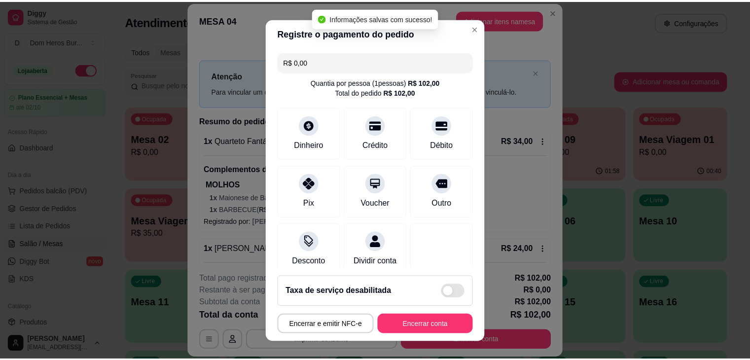
scroll to position [148, 0]
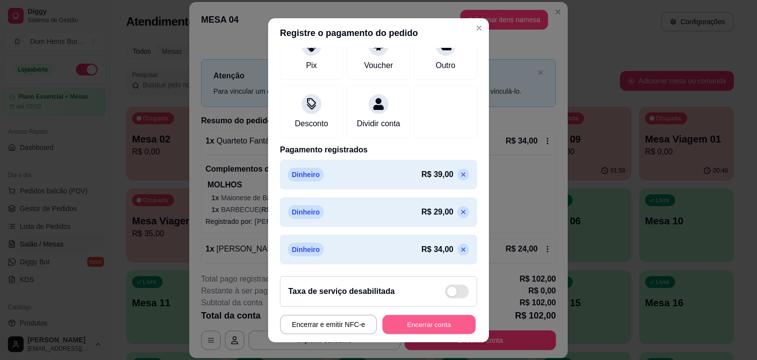
click at [446, 330] on button "Encerrar conta" at bounding box center [429, 323] width 93 height 19
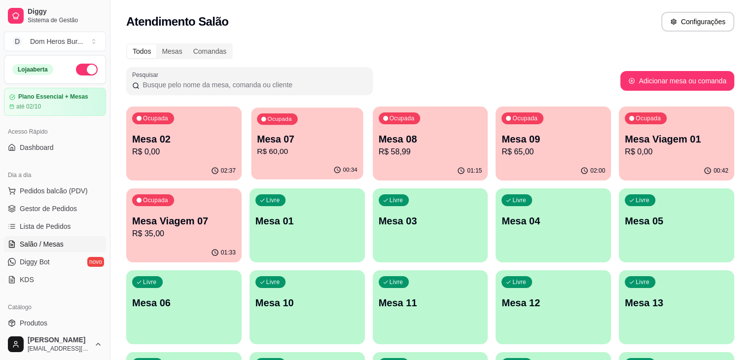
click at [257, 142] on p "Mesa 07" at bounding box center [307, 139] width 101 height 13
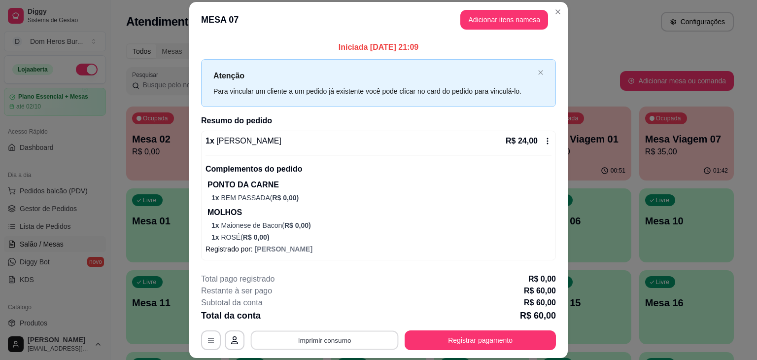
click at [358, 337] on button "Imprimir consumo" at bounding box center [325, 340] width 148 height 19
click at [320, 314] on button "IMPRESSORA" at bounding box center [323, 317] width 69 height 15
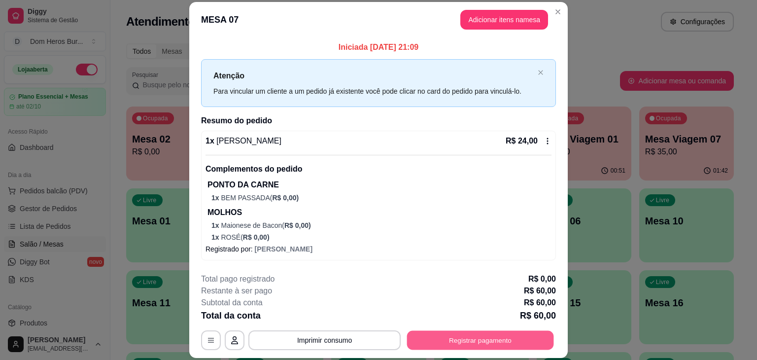
click at [509, 344] on button "Registrar pagamento" at bounding box center [480, 340] width 147 height 19
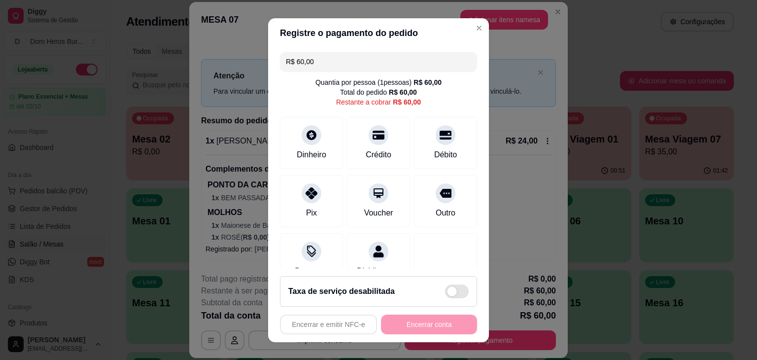
click at [361, 59] on input "R$ 60,00" at bounding box center [378, 62] width 185 height 20
click at [297, 143] on div "Dinheiro" at bounding box center [312, 141] width 70 height 58
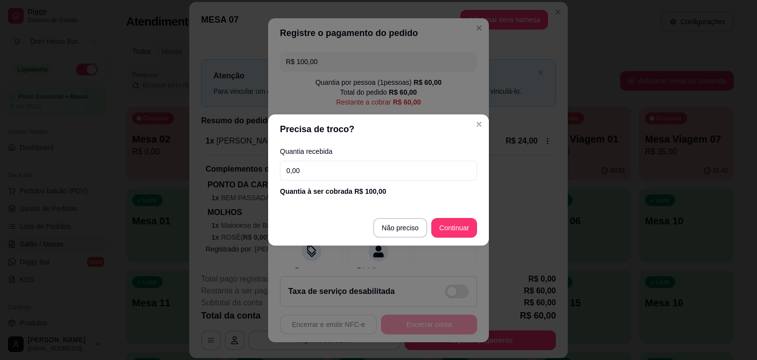
click at [349, 169] on input "0,00" at bounding box center [378, 171] width 197 height 20
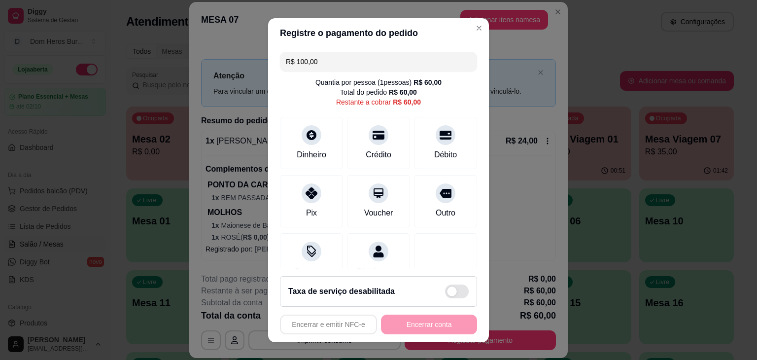
click at [331, 62] on input "R$ 100,00" at bounding box center [378, 62] width 185 height 20
type input "R$ 60,00"
click at [305, 139] on icon at bounding box center [311, 132] width 13 height 13
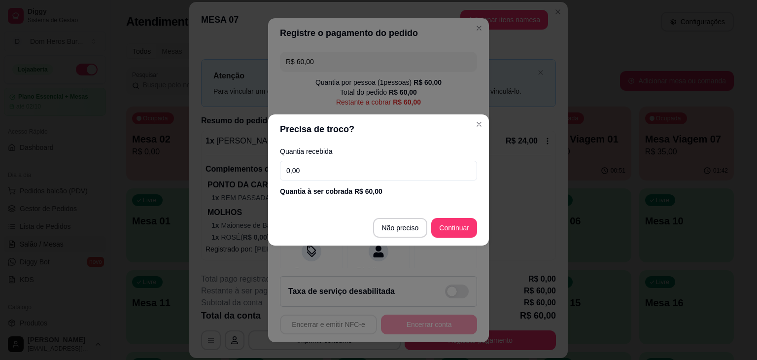
click at [330, 166] on input "0,00" at bounding box center [378, 171] width 197 height 20
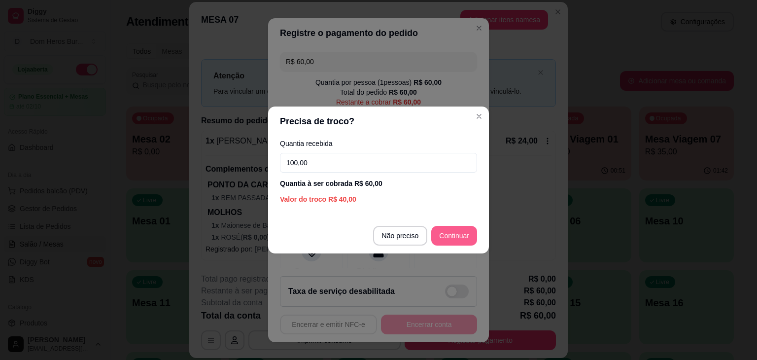
type input "100,00"
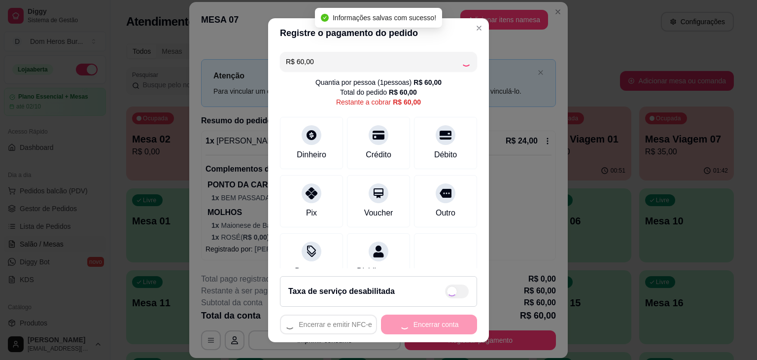
type input "R$ 0,00"
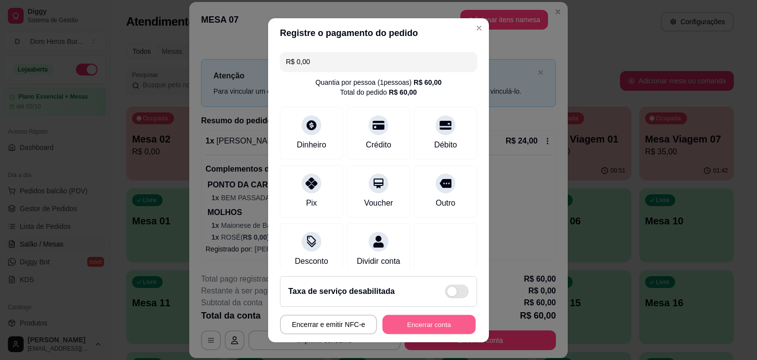
click at [414, 324] on button "Encerrar conta" at bounding box center [429, 323] width 93 height 19
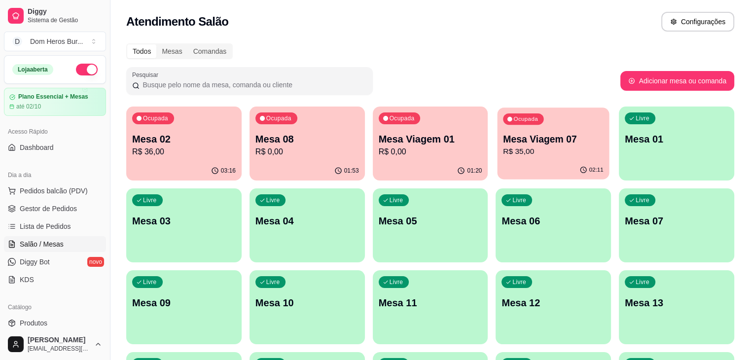
click at [503, 148] on p "R$ 35,00" at bounding box center [553, 151] width 101 height 11
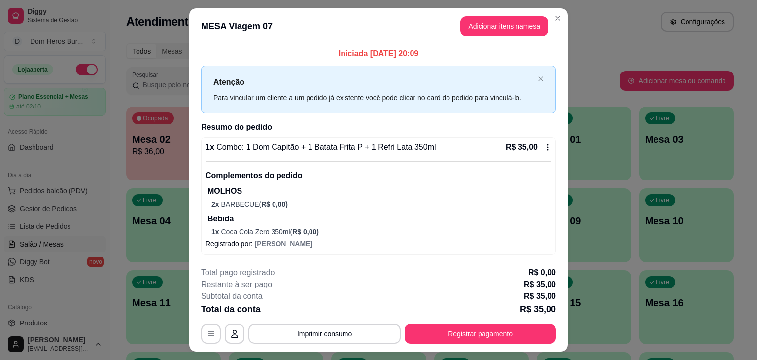
click at [434, 172] on p "Complementos do pedido" at bounding box center [379, 176] width 346 height 12
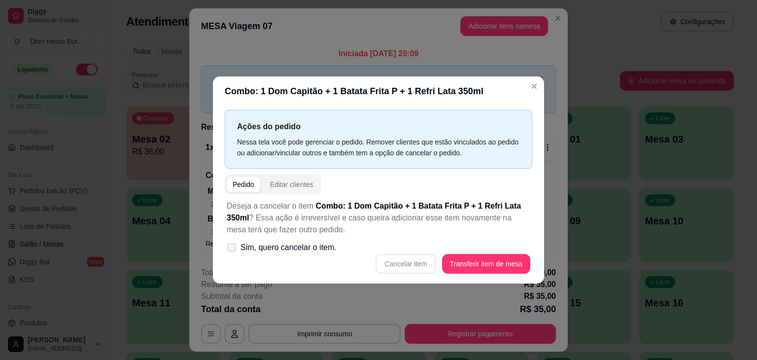
click at [274, 253] on span "Sim, quero cancelar o item." at bounding box center [289, 248] width 96 height 12
click at [233, 253] on input "Sim, quero cancelar o item." at bounding box center [229, 252] width 6 height 6
checkbox input "true"
click at [408, 267] on button "Cancelar item" at bounding box center [406, 263] width 59 height 19
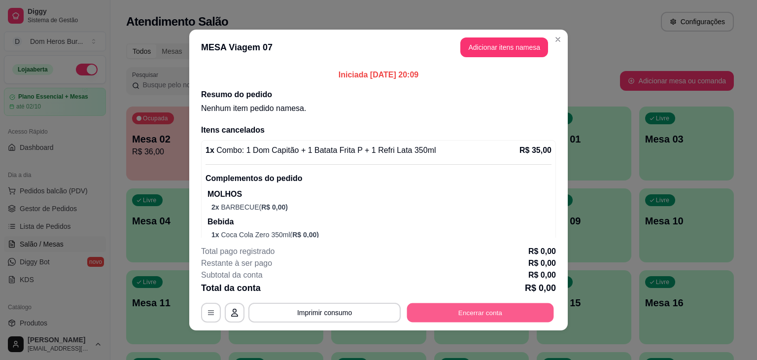
click at [452, 310] on button "Encerrar conta" at bounding box center [480, 312] width 147 height 19
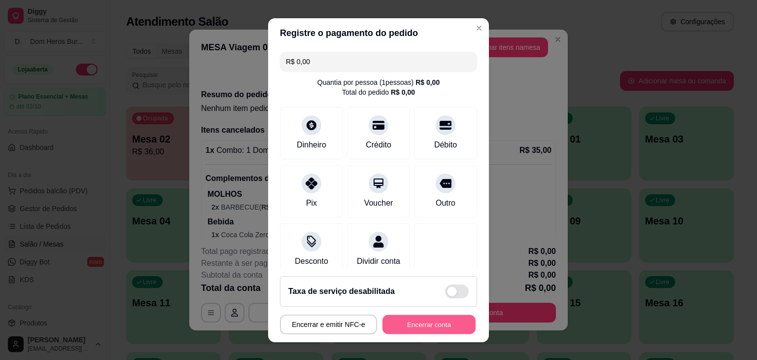
click at [436, 318] on button "Encerrar conta" at bounding box center [429, 323] width 93 height 19
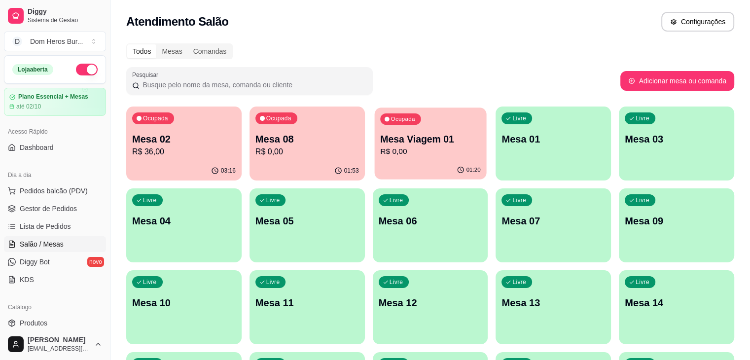
click at [398, 155] on p "R$ 0,00" at bounding box center [430, 151] width 101 height 11
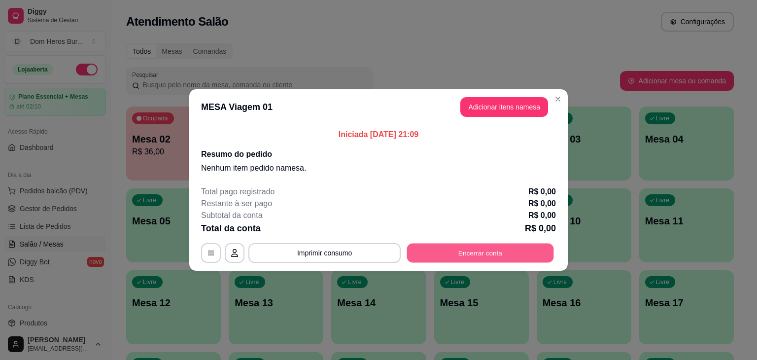
click at [429, 246] on button "Encerrar conta" at bounding box center [480, 253] width 147 height 19
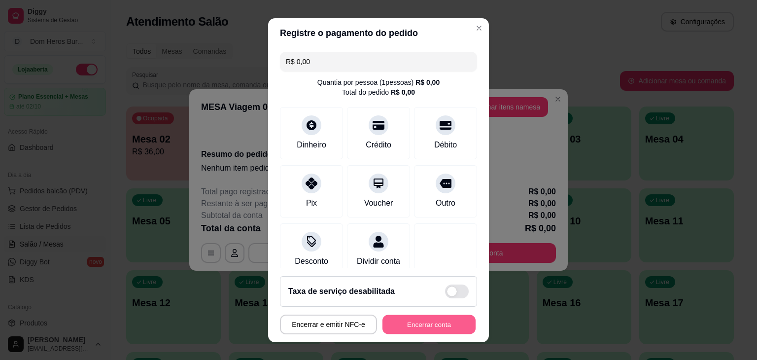
click at [426, 320] on button "Encerrar conta" at bounding box center [429, 323] width 93 height 19
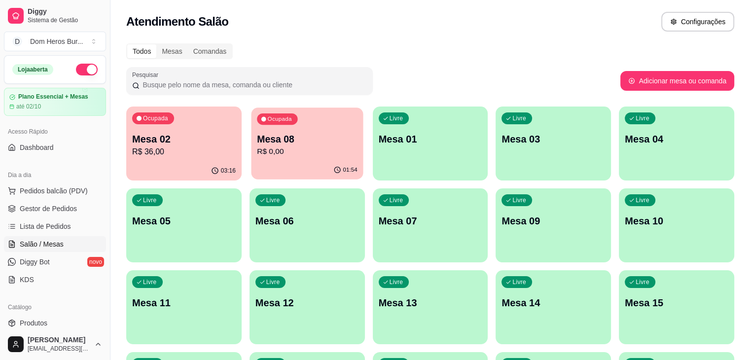
click at [257, 146] on p "R$ 0,00" at bounding box center [307, 151] width 101 height 11
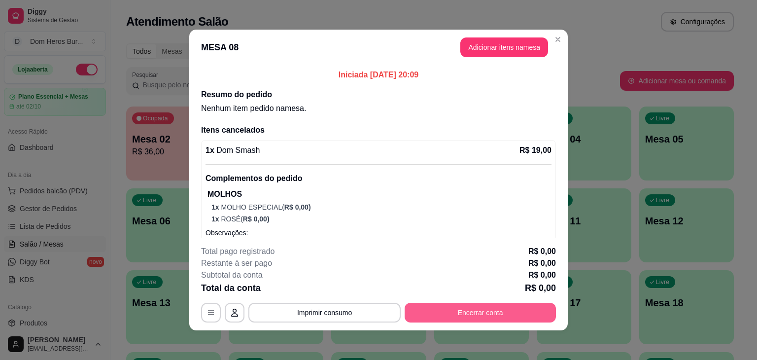
click at [433, 310] on button "Encerrar conta" at bounding box center [480, 313] width 151 height 20
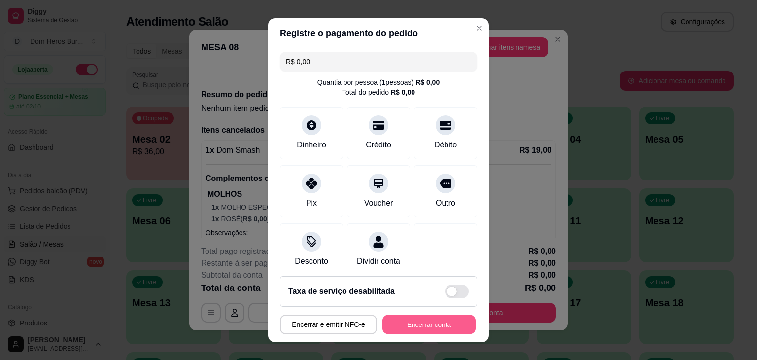
click at [417, 320] on button "Encerrar conta" at bounding box center [429, 323] width 93 height 19
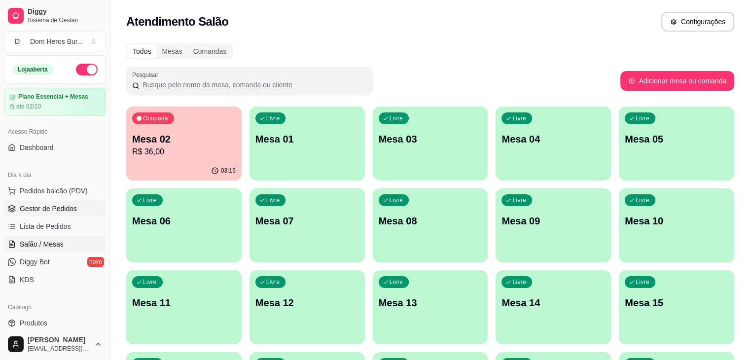
click at [79, 208] on link "Gestor de Pedidos" at bounding box center [55, 209] width 102 height 16
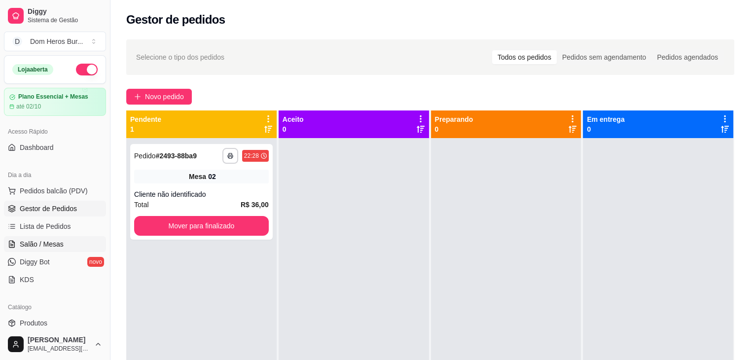
click at [35, 240] on span "Salão / Mesas" at bounding box center [42, 244] width 44 height 10
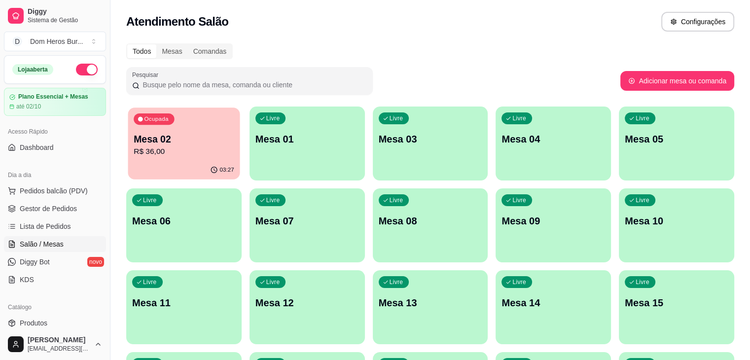
click at [154, 133] on p "Mesa 02" at bounding box center [184, 139] width 101 height 13
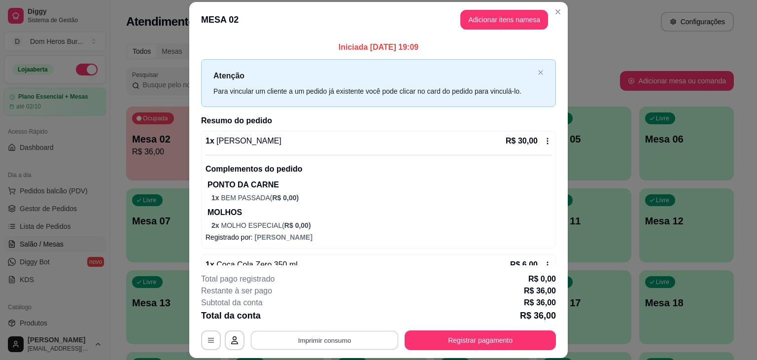
click at [336, 338] on button "Imprimir consumo" at bounding box center [325, 340] width 148 height 19
click at [317, 309] on div "Escolha a impressora IMPRESSORA" at bounding box center [323, 311] width 81 height 34
click at [342, 315] on button "IMPRESSORA" at bounding box center [323, 317] width 69 height 15
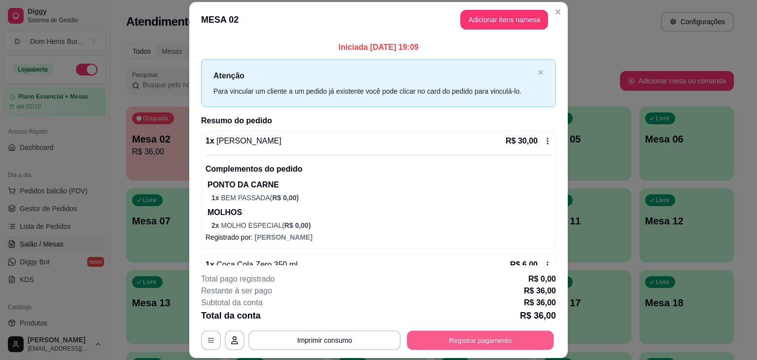
click at [436, 338] on button "Registrar pagamento" at bounding box center [480, 340] width 147 height 19
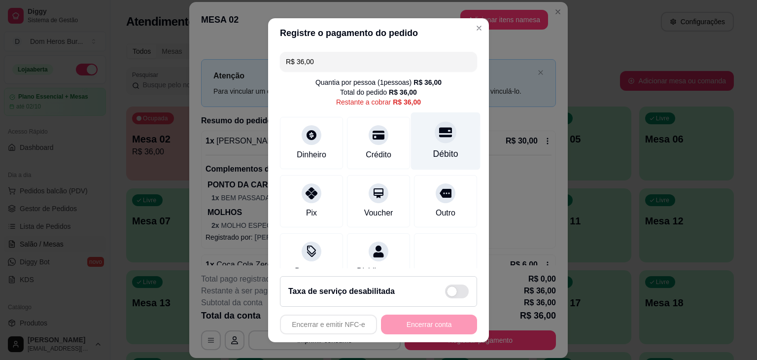
click at [429, 146] on div "Débito" at bounding box center [446, 141] width 70 height 58
type input "R$ 0,00"
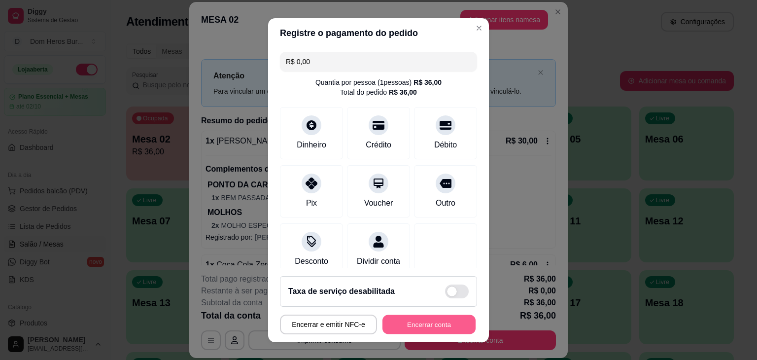
click at [414, 319] on button "Encerrar conta" at bounding box center [429, 323] width 93 height 19
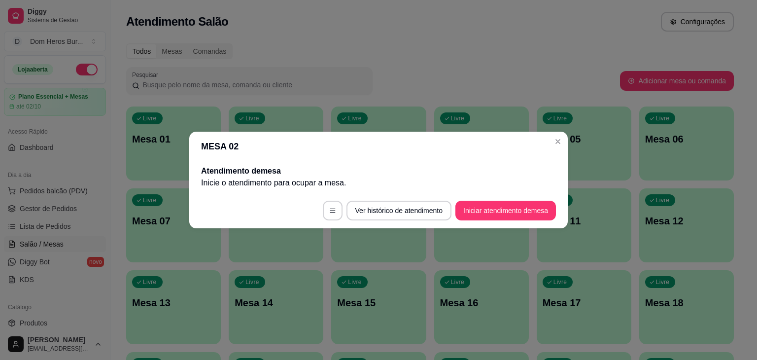
click at [191, 176] on div "Atendimento de mesa Inicie o atendimento para ocupar a mesa ." at bounding box center [378, 177] width 379 height 32
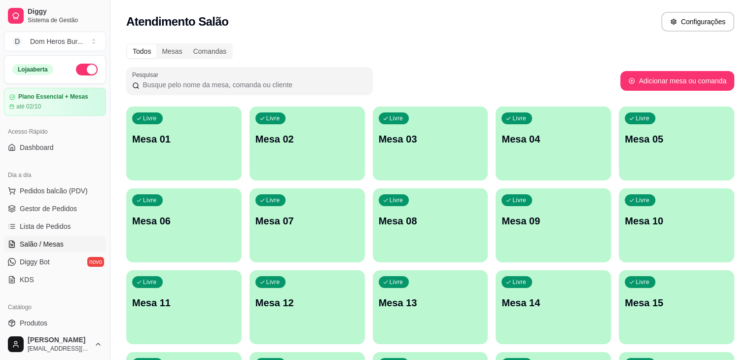
click at [0, 130] on div "Acesso Rápido Dashboard" at bounding box center [55, 139] width 110 height 39
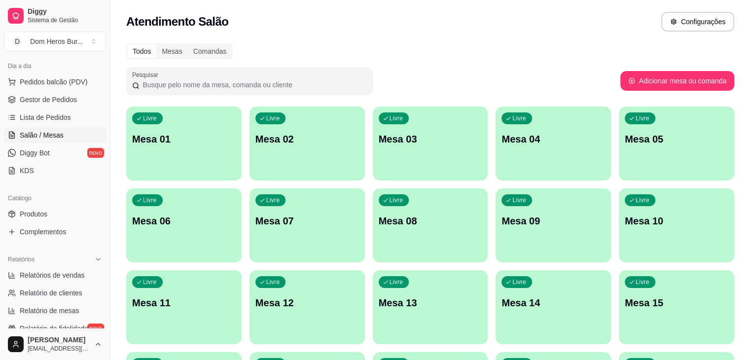
scroll to position [118, 0]
